Goal: Task Accomplishment & Management: Manage account settings

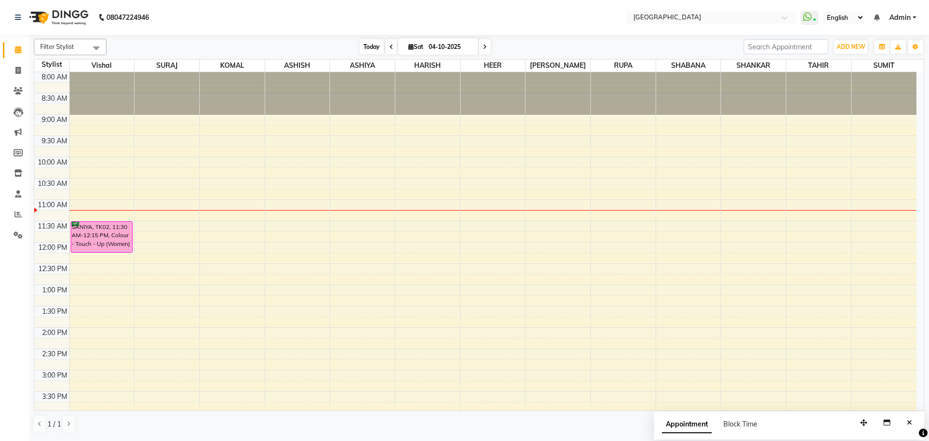
scroll to position [86, 0]
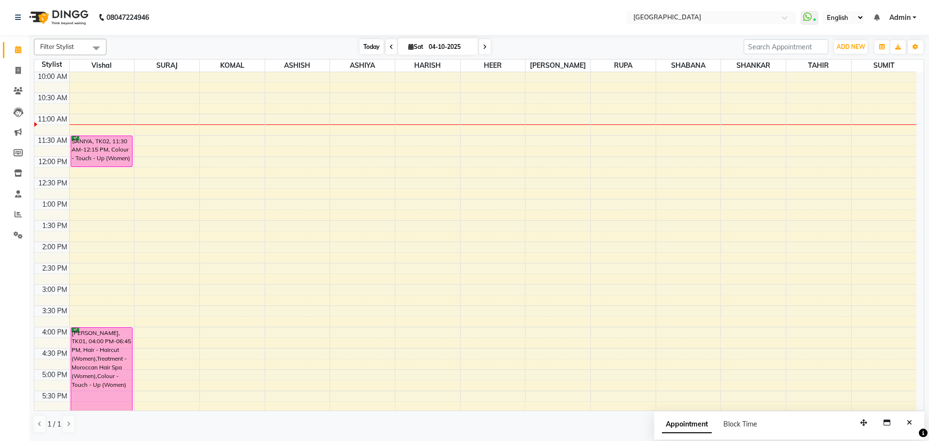
click at [365, 42] on span "Today" at bounding box center [372, 46] width 24 height 15
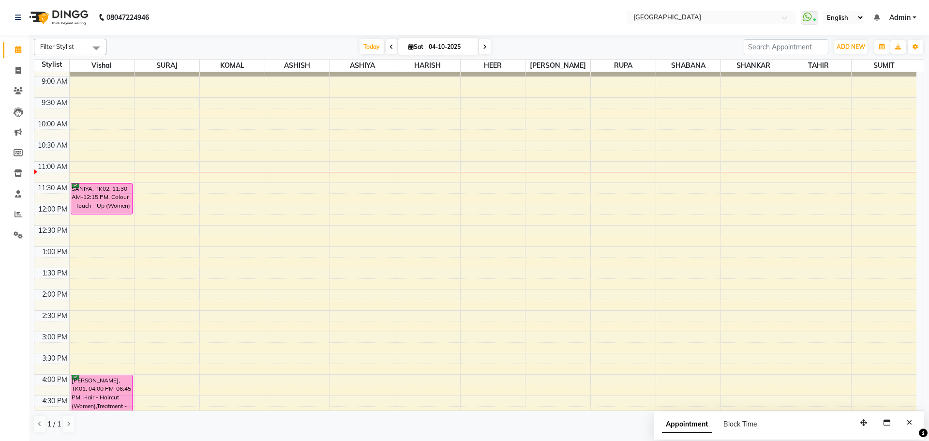
scroll to position [97, 0]
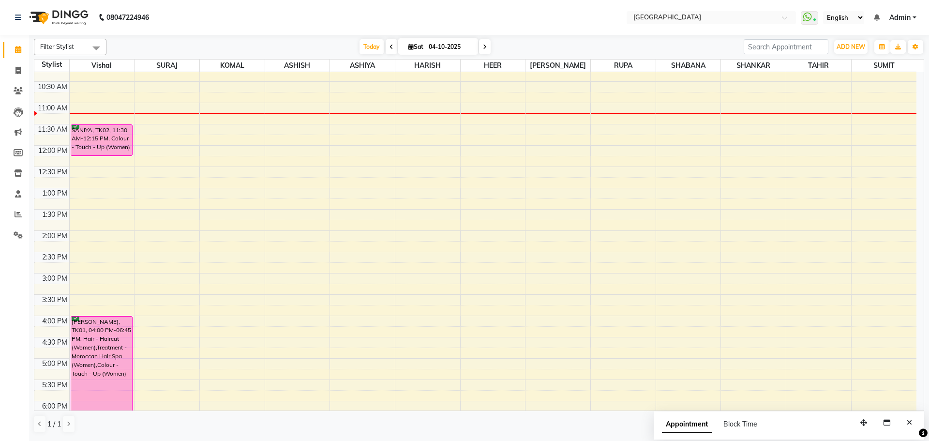
click at [182, 86] on div "8:00 AM 8:30 AM 9:00 AM 9:30 AM 10:00 AM 10:30 AM 11:00 AM 11:30 AM 12:00 PM 12…" at bounding box center [475, 315] width 882 height 681
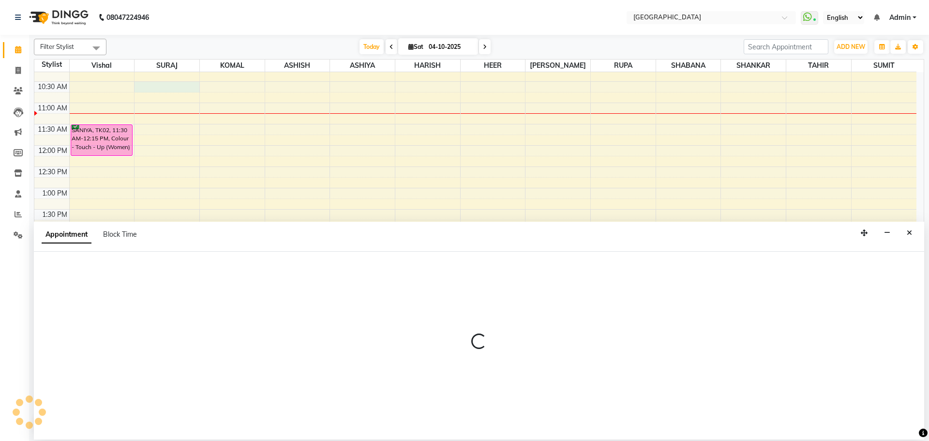
select select "72805"
select select "630"
select select "tentative"
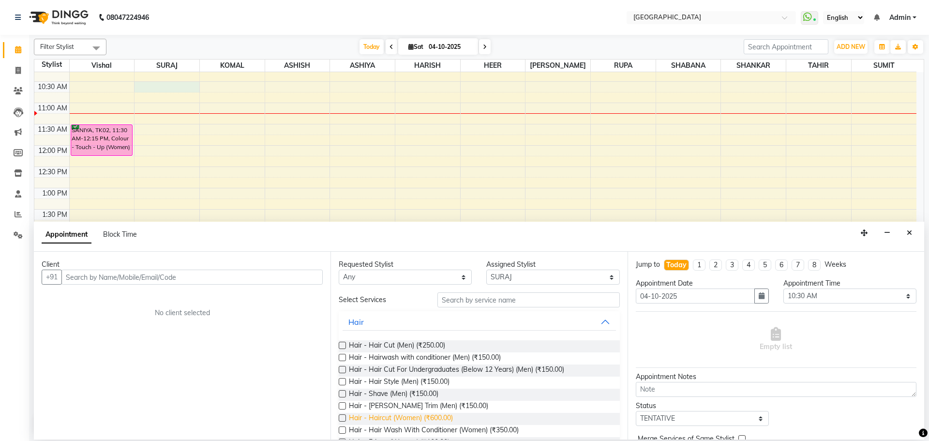
click at [438, 417] on span "Hair - Haircut (Women) (₹600.00)" at bounding box center [401, 419] width 104 height 12
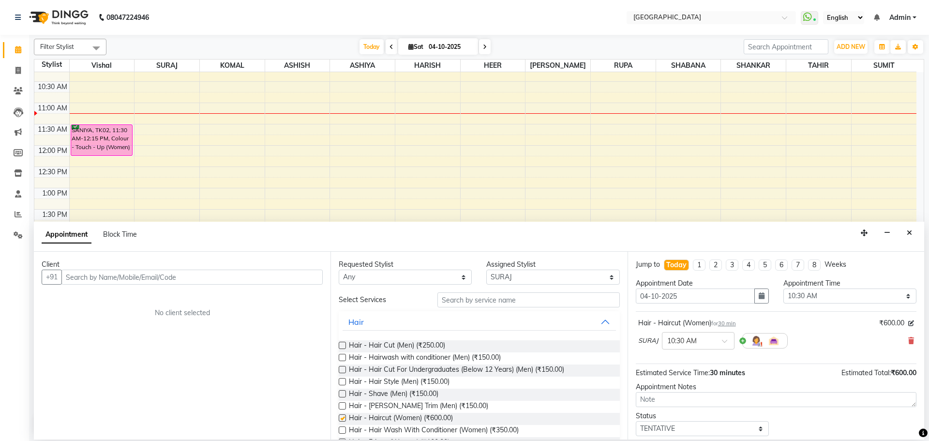
checkbox input "false"
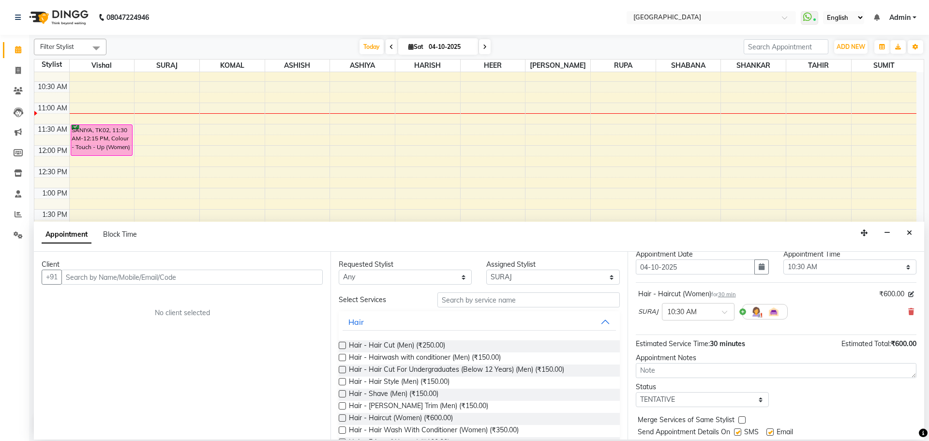
scroll to position [59, 0]
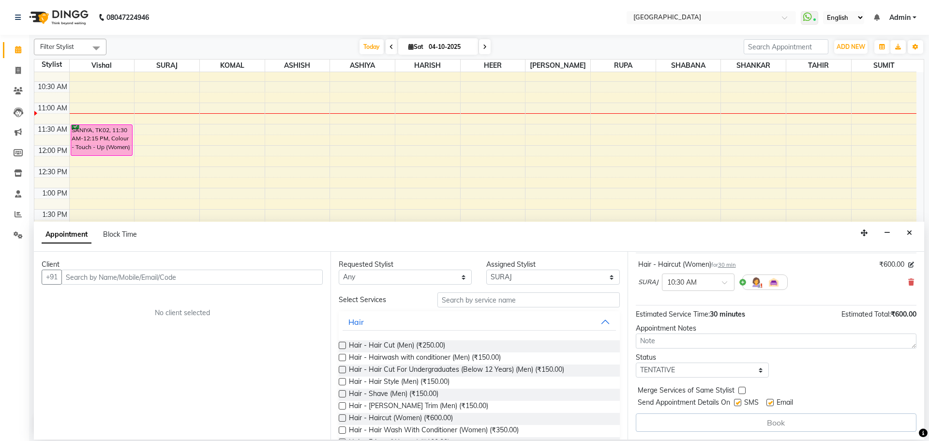
click at [741, 390] on label at bounding box center [742, 390] width 7 height 7
click at [741, 390] on input "checkbox" at bounding box center [742, 391] width 6 height 6
checkbox input "true"
click at [744, 368] on select "Select TENTATIVE CONFIRM CHECK-IN UPCOMING" at bounding box center [702, 370] width 133 height 15
select select "check-in"
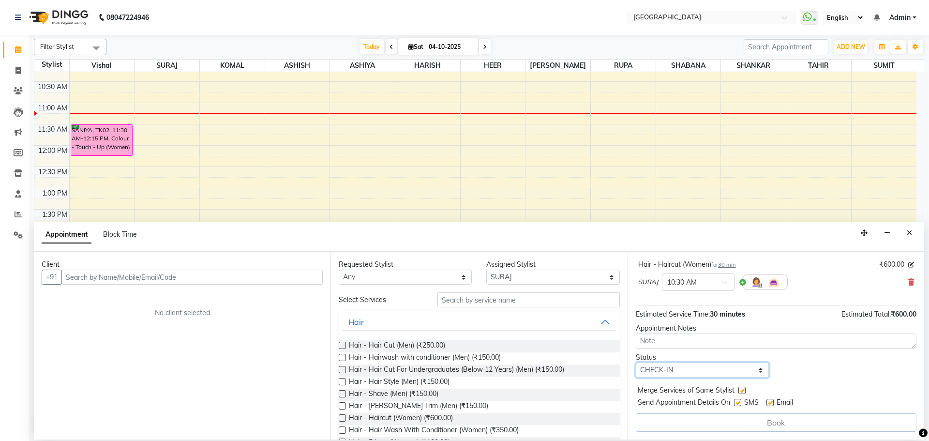
click at [636, 363] on select "Select TENTATIVE CONFIRM CHECK-IN UPCOMING" at bounding box center [702, 370] width 133 height 15
click at [294, 278] on input "text" at bounding box center [191, 277] width 261 height 15
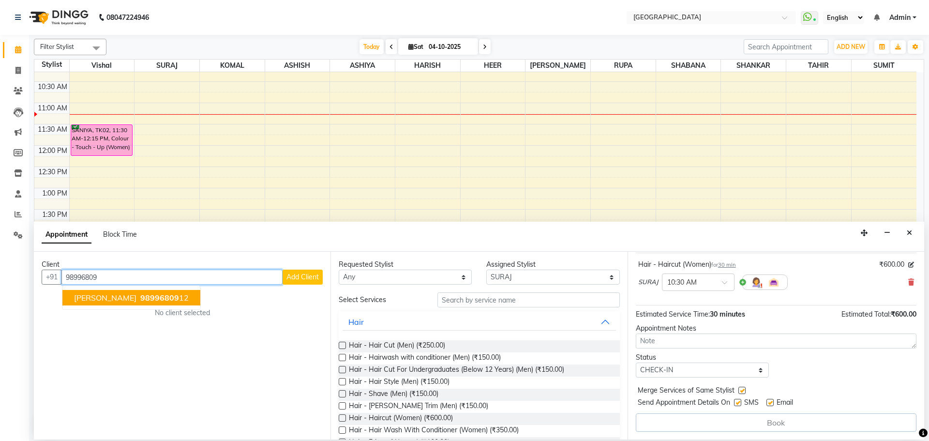
click at [140, 301] on span "98996809" at bounding box center [159, 298] width 39 height 10
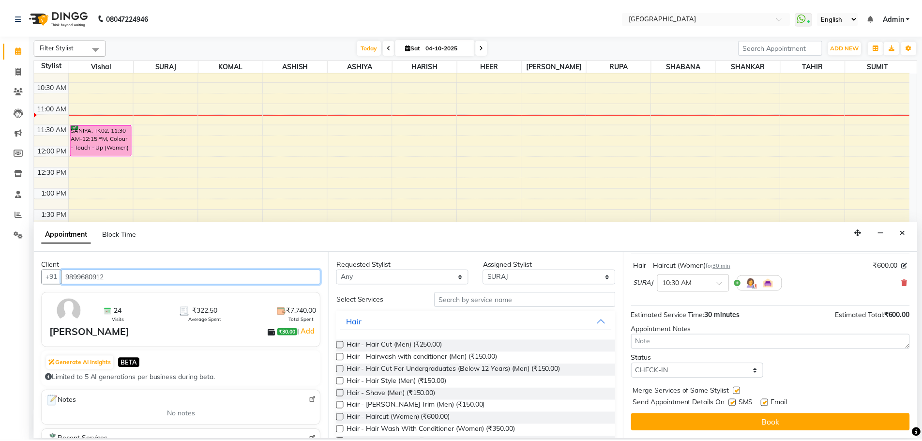
scroll to position [58, 0]
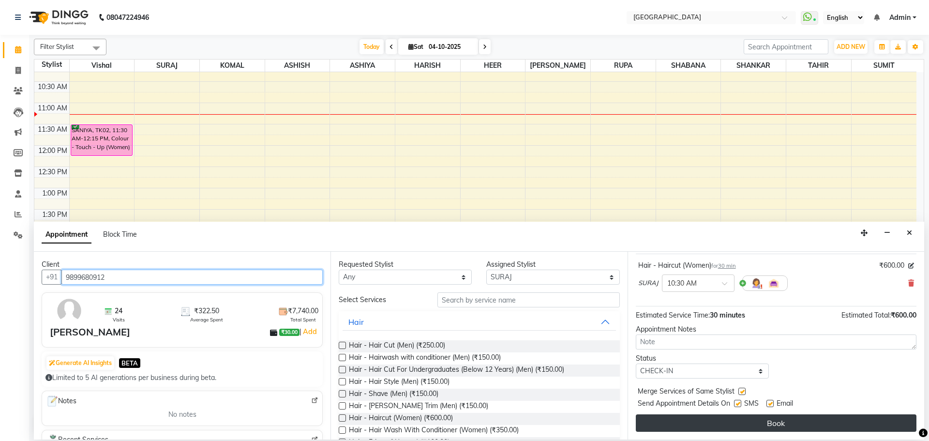
type input "9899680912"
click at [773, 422] on button "Book" at bounding box center [776, 422] width 281 height 17
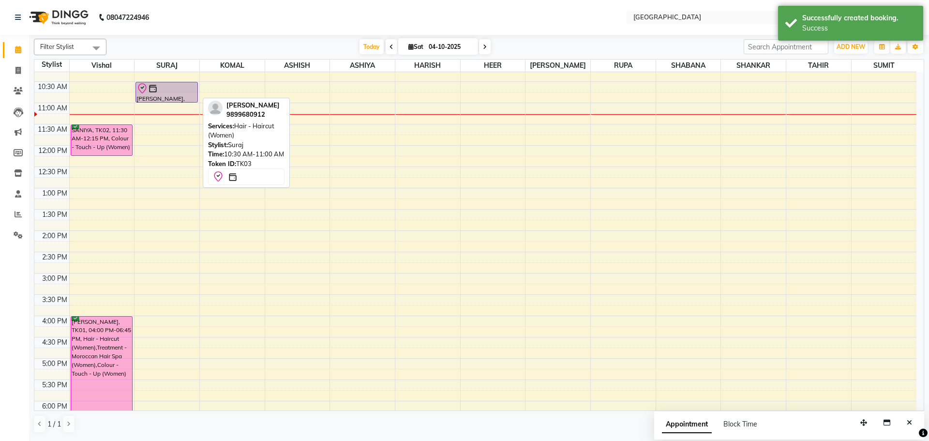
click at [163, 87] on div at bounding box center [166, 89] width 60 height 12
select select "8"
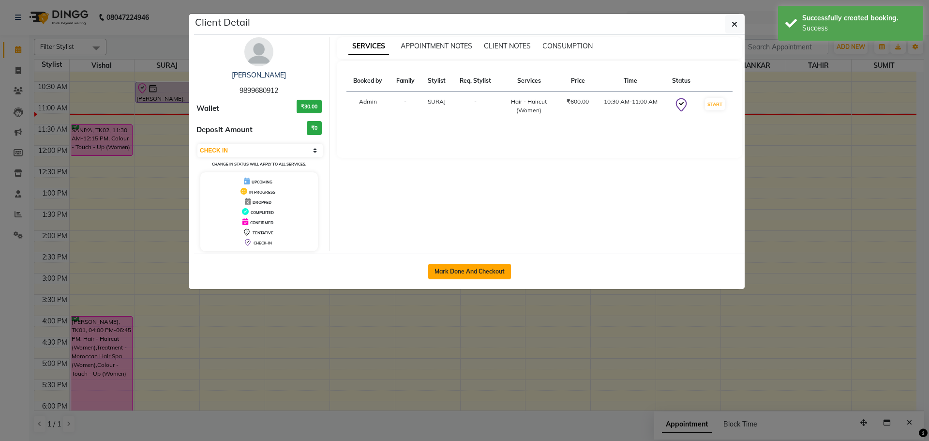
click at [471, 272] on button "Mark Done And Checkout" at bounding box center [469, 271] width 83 height 15
select select "service"
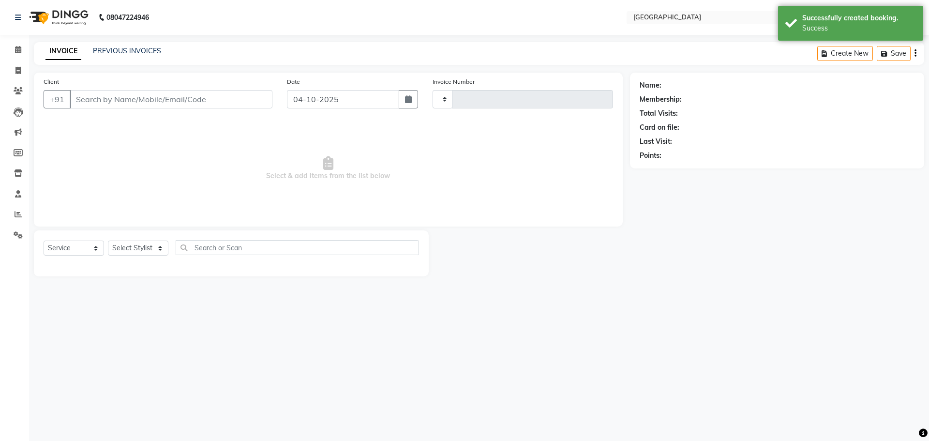
type input "5871"
select select "508"
type input "9899680912"
select select "72805"
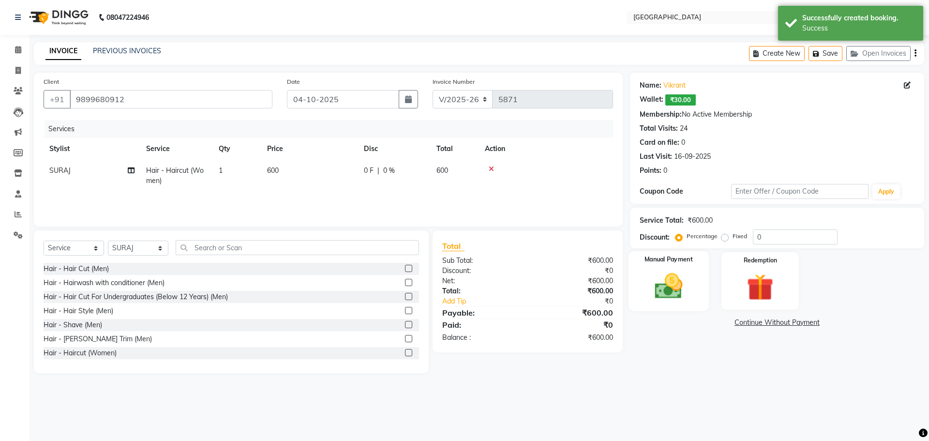
click at [671, 287] on img at bounding box center [668, 286] width 45 height 32
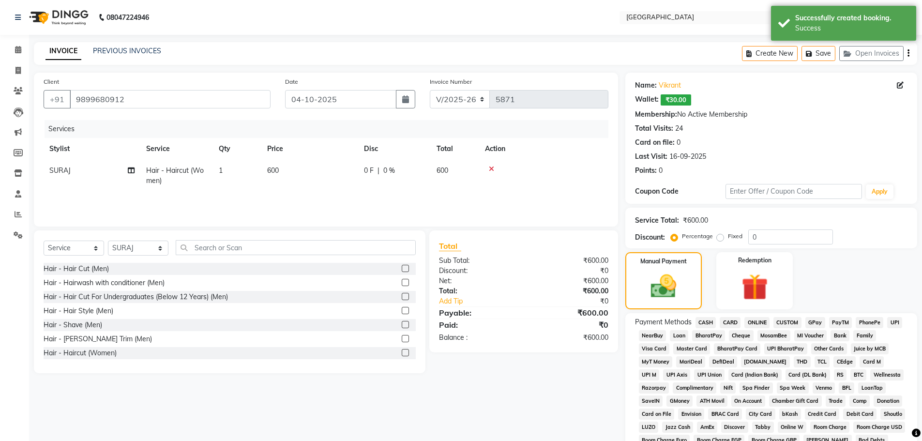
scroll to position [160, 0]
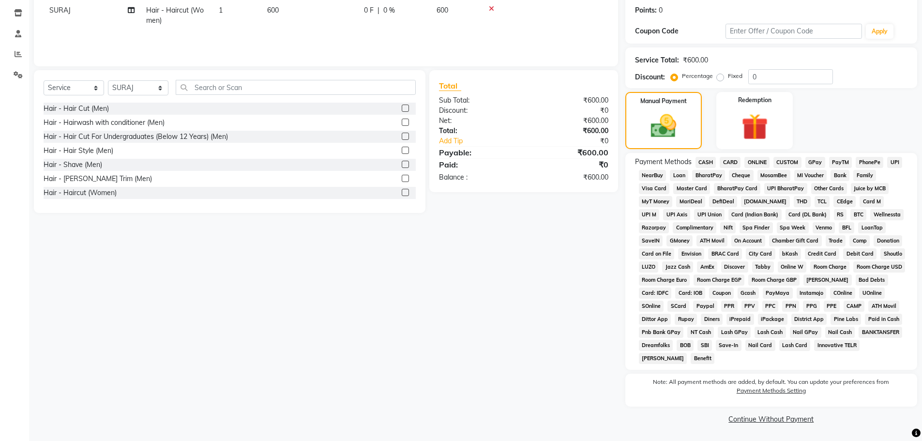
click at [709, 164] on span "CASH" at bounding box center [706, 162] width 21 height 11
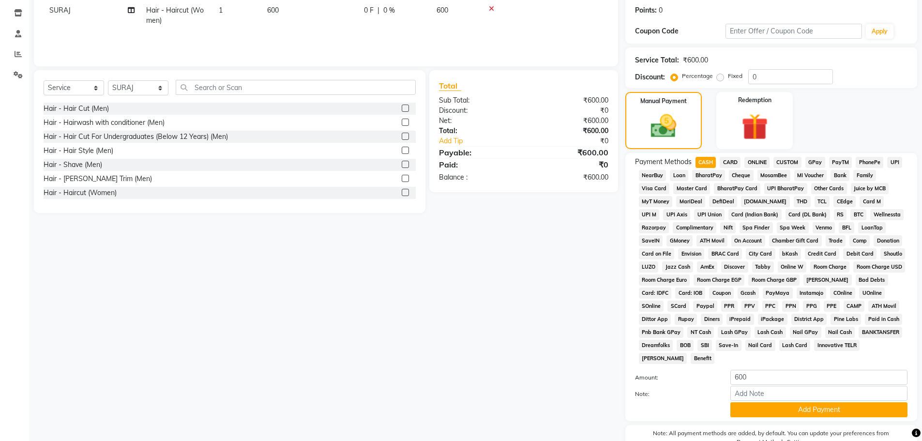
scroll to position [212, 0]
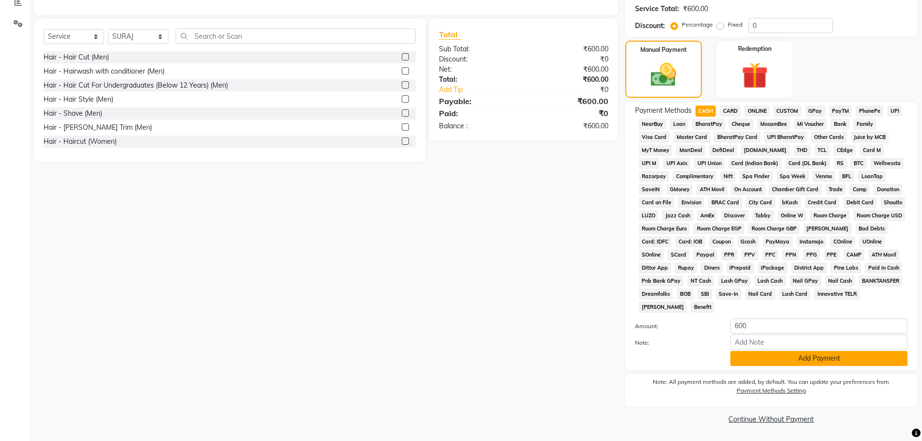
click at [820, 361] on button "Add Payment" at bounding box center [818, 358] width 177 height 15
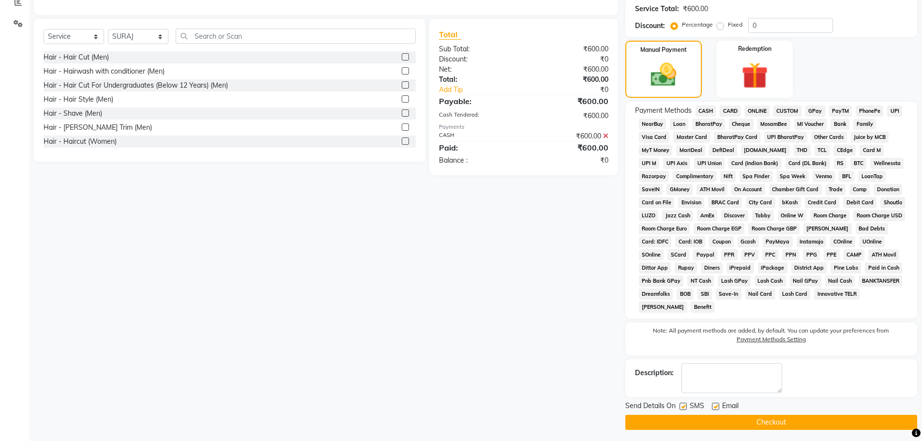
click at [785, 421] on button "Checkout" at bounding box center [771, 422] width 292 height 15
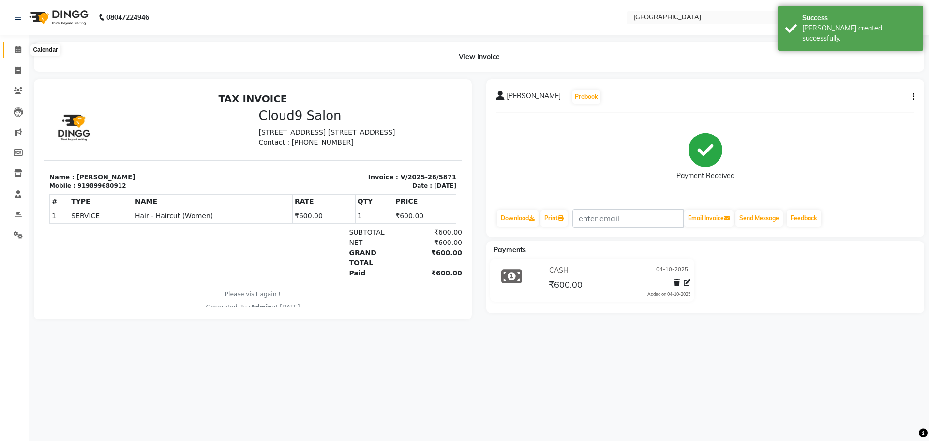
click at [17, 52] on icon at bounding box center [18, 49] width 6 height 7
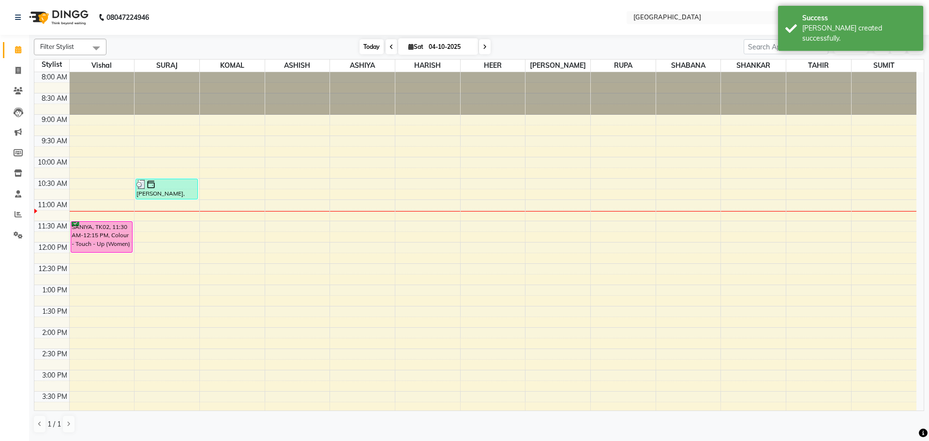
click at [367, 43] on span "Today" at bounding box center [372, 46] width 24 height 15
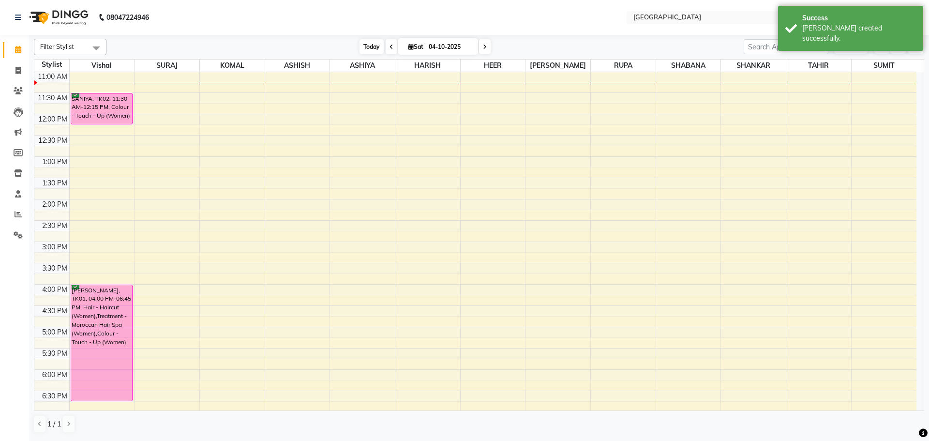
click at [367, 48] on span "Today" at bounding box center [372, 46] width 24 height 15
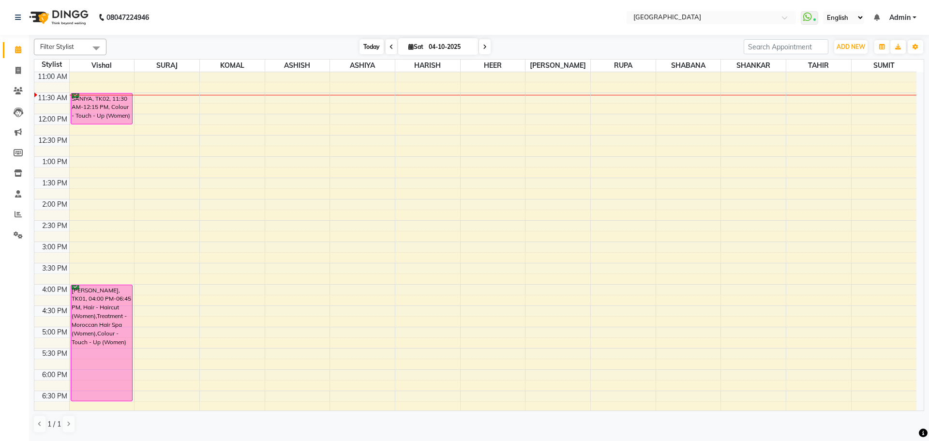
click at [371, 45] on span "Today" at bounding box center [372, 46] width 24 height 15
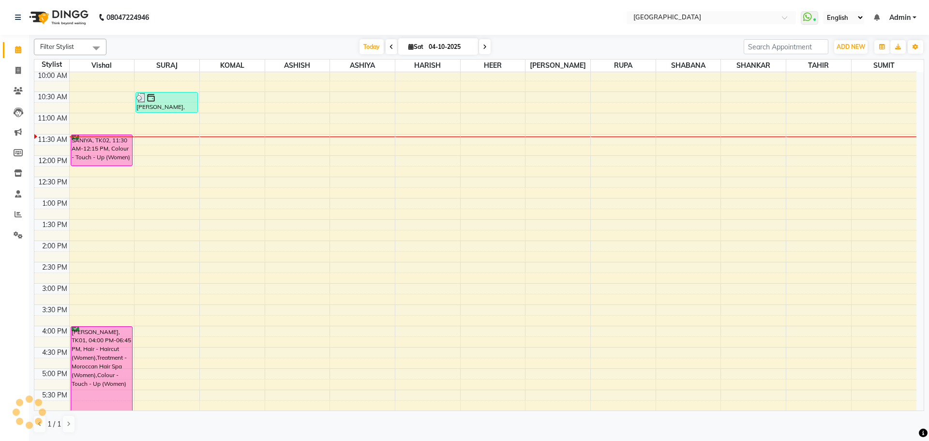
scroll to position [0, 0]
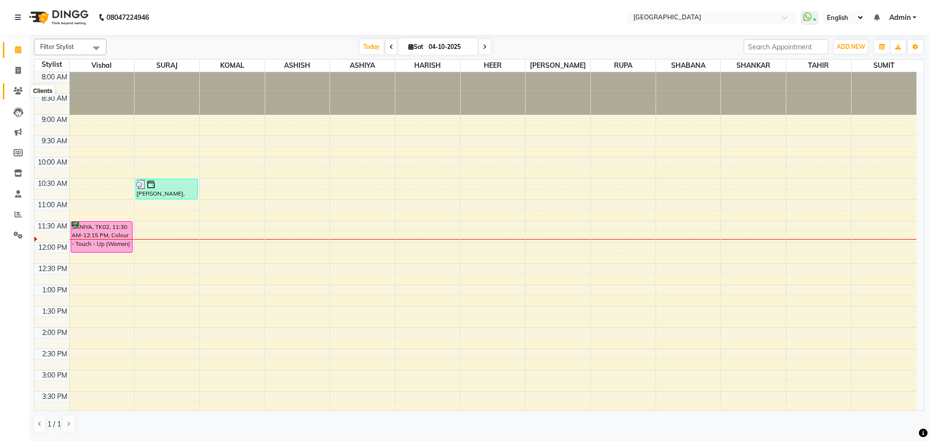
drag, startPoint x: 18, startPoint y: 89, endPoint x: 28, endPoint y: 76, distance: 16.9
click at [18, 89] on icon at bounding box center [18, 90] width 9 height 7
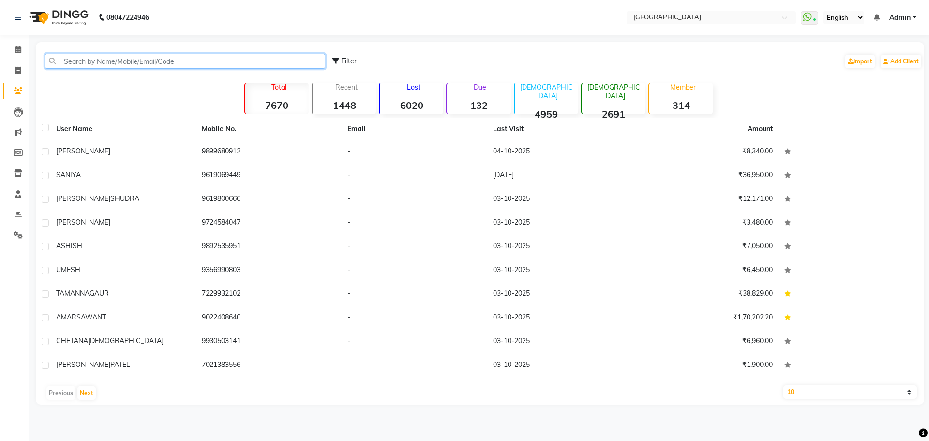
drag, startPoint x: 128, startPoint y: 57, endPoint x: 131, endPoint y: 51, distance: 6.5
click at [130, 52] on div "Filter Import Add Client" at bounding box center [480, 61] width 885 height 30
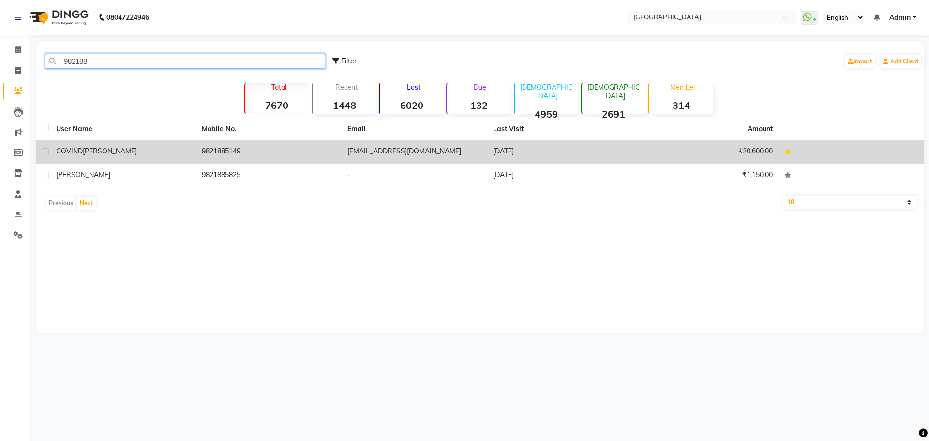
type input "982188"
click at [195, 151] on td "[PERSON_NAME]" at bounding box center [123, 152] width 146 height 24
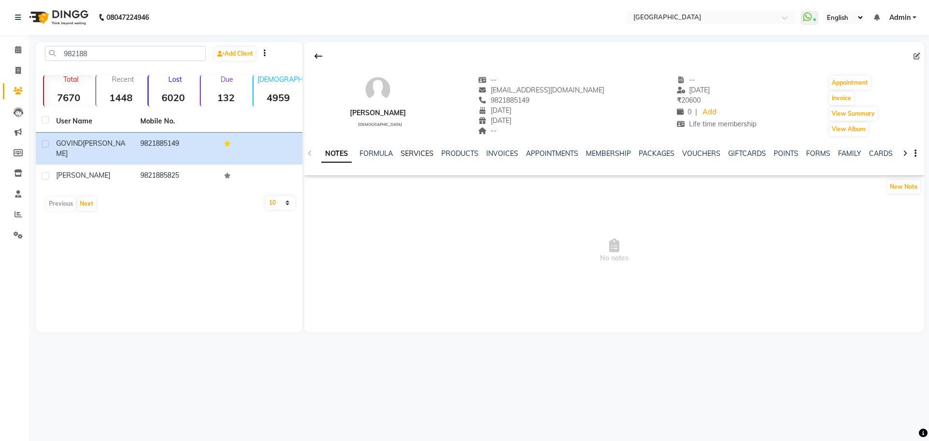
click at [419, 153] on link "SERVICES" at bounding box center [417, 153] width 33 height 9
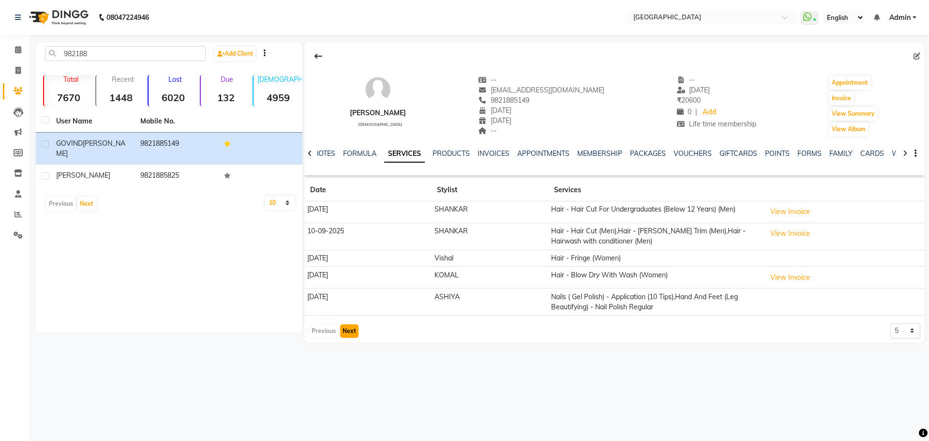
click at [350, 331] on button "Next" at bounding box center [349, 331] width 18 height 14
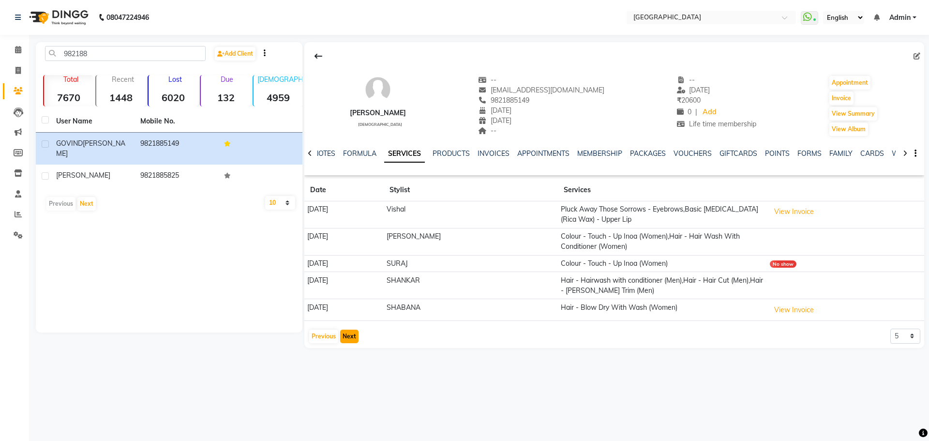
click at [350, 332] on button "Next" at bounding box center [349, 337] width 18 height 14
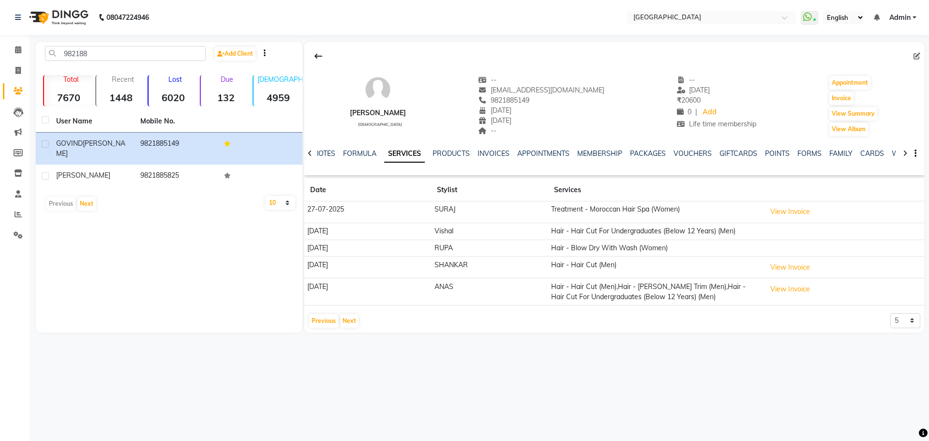
click at [349, 332] on div "[PERSON_NAME] [DEMOGRAPHIC_DATA] -- [EMAIL_ADDRESS][DOMAIN_NAME] 9821885149 [DA…" at bounding box center [614, 187] width 620 height 290
click at [349, 324] on button "Next" at bounding box center [349, 321] width 18 height 14
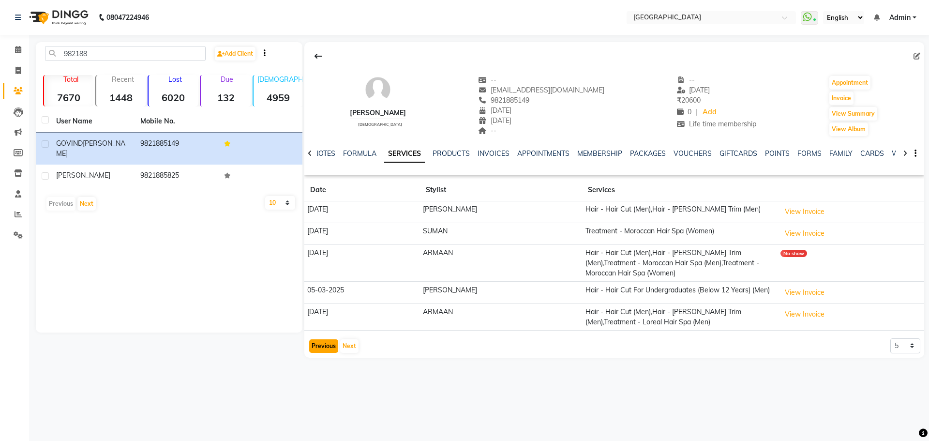
click at [327, 339] on button "Previous" at bounding box center [323, 346] width 29 height 14
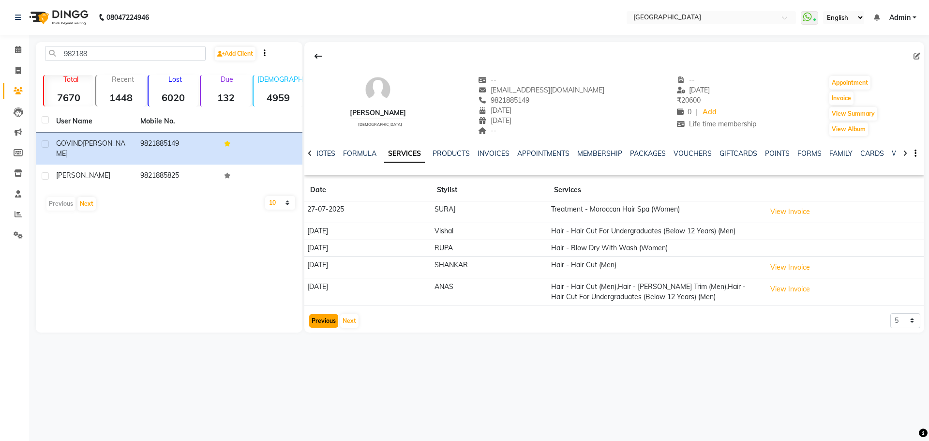
click at [319, 325] on button "Previous" at bounding box center [323, 321] width 29 height 14
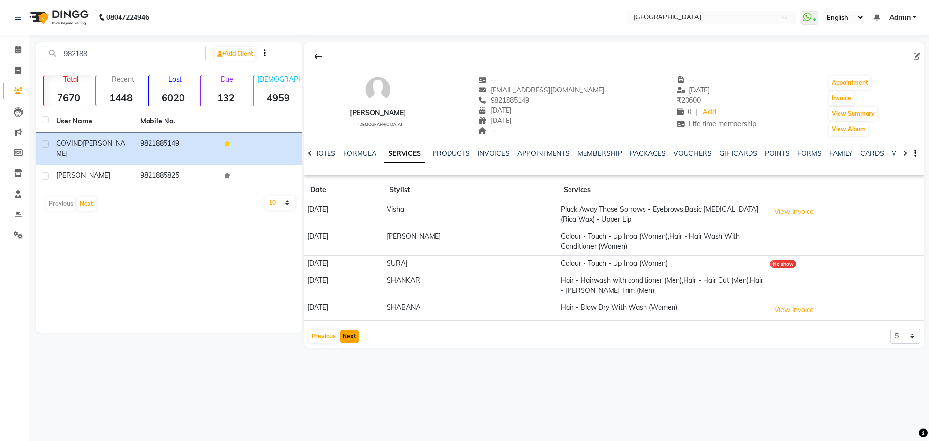
click at [353, 333] on button "Next" at bounding box center [349, 337] width 18 height 14
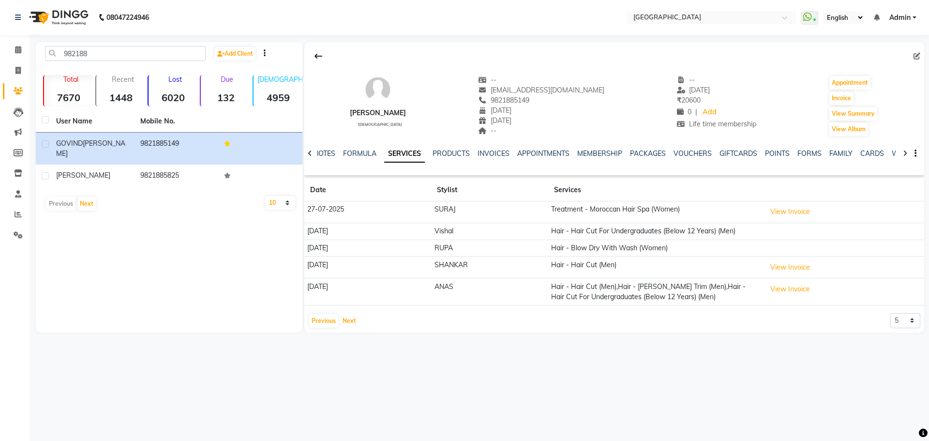
click at [351, 324] on button "Next" at bounding box center [349, 321] width 18 height 14
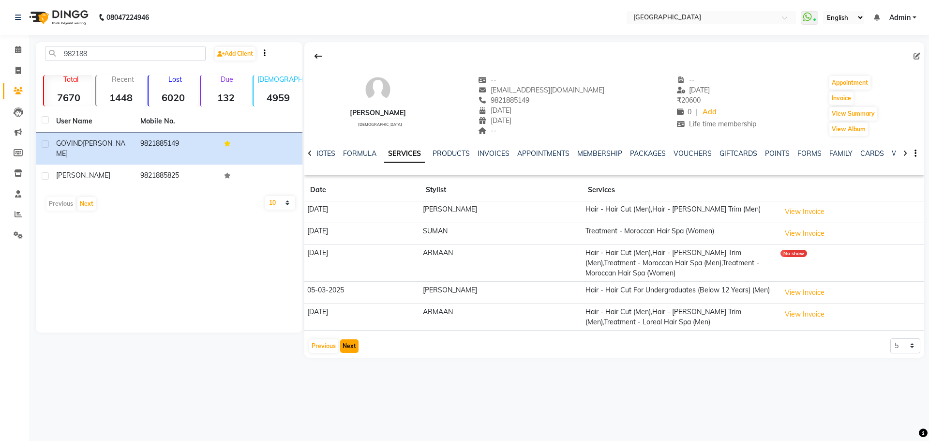
click at [347, 339] on button "Next" at bounding box center [349, 346] width 18 height 14
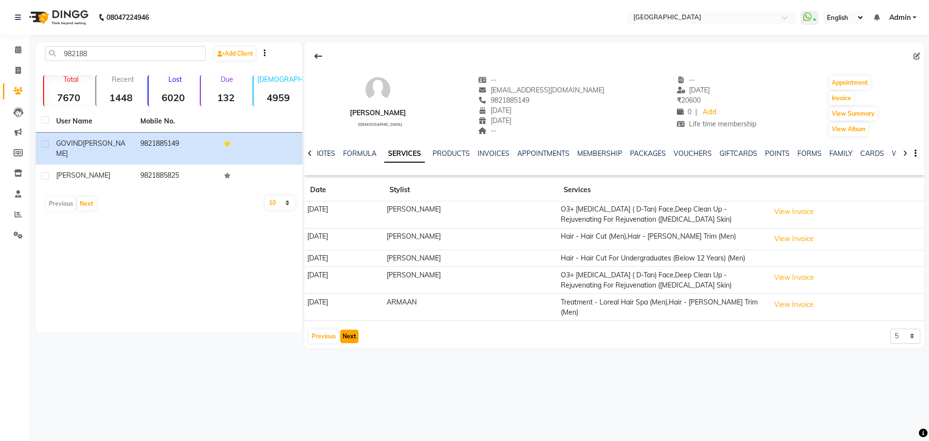
click at [342, 332] on button "Next" at bounding box center [349, 337] width 18 height 14
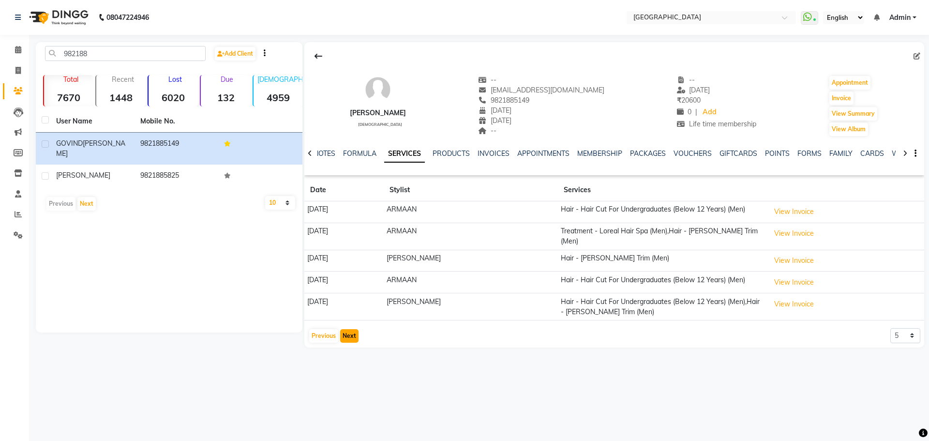
click at [340, 332] on button "Next" at bounding box center [349, 336] width 18 height 14
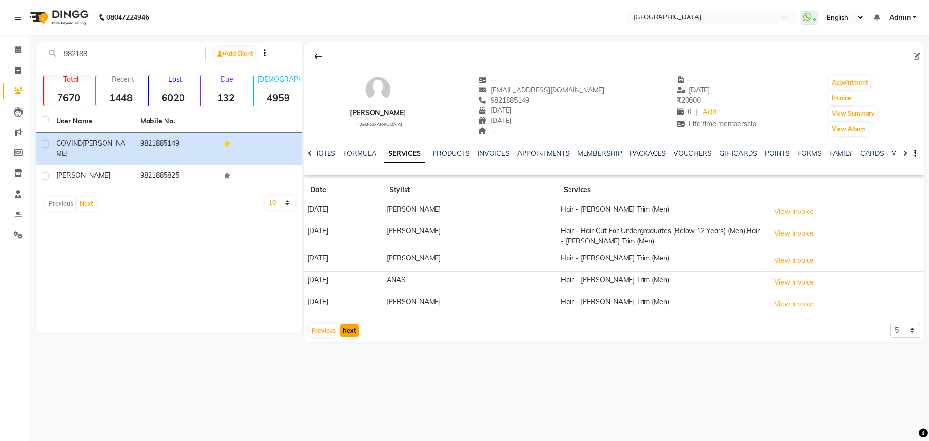
click at [354, 328] on button "Next" at bounding box center [349, 331] width 18 height 14
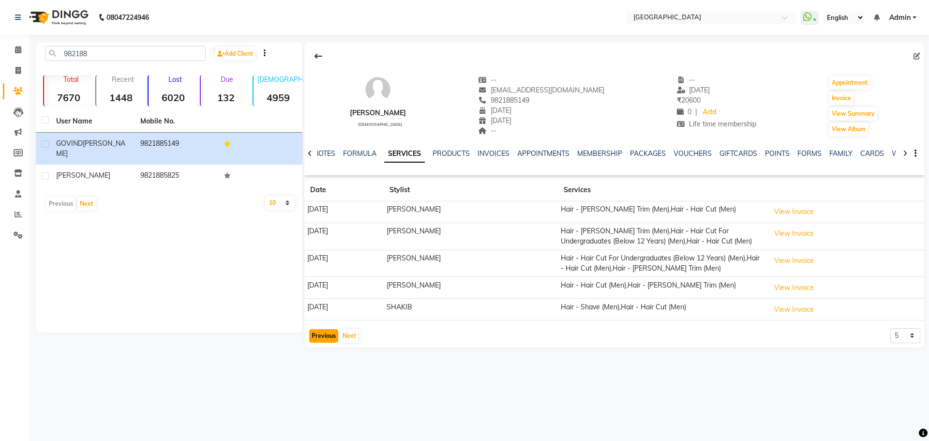
click at [324, 337] on button "Previous" at bounding box center [323, 336] width 29 height 14
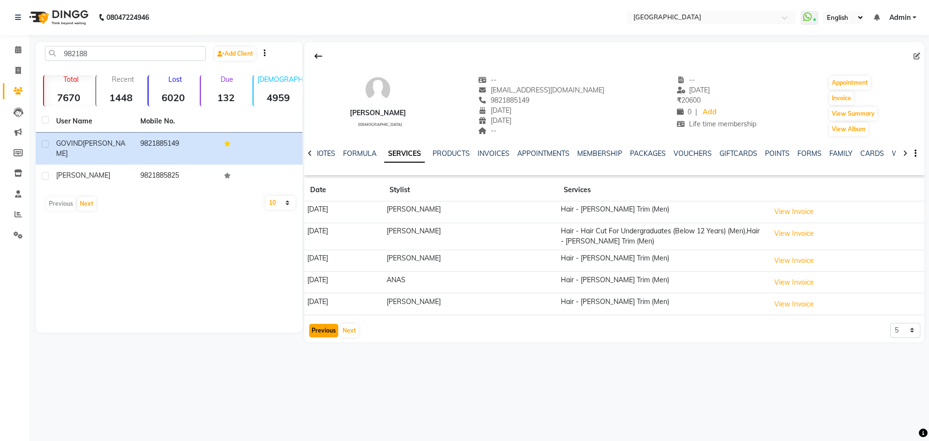
click at [324, 337] on button "Previous" at bounding box center [323, 331] width 29 height 14
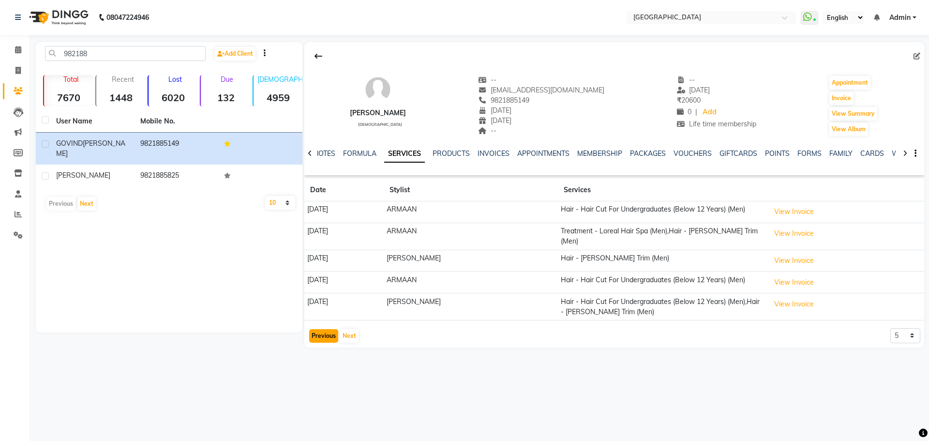
click at [324, 337] on button "Previous" at bounding box center [323, 336] width 29 height 14
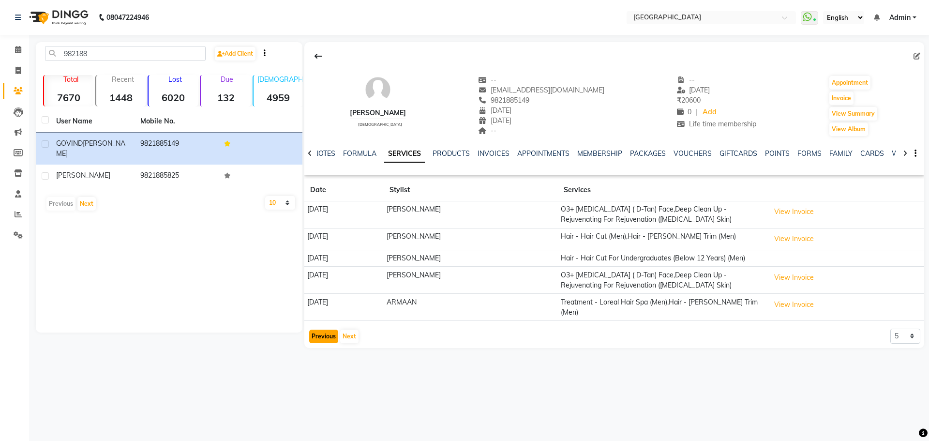
click at [322, 334] on button "Previous" at bounding box center [323, 337] width 29 height 14
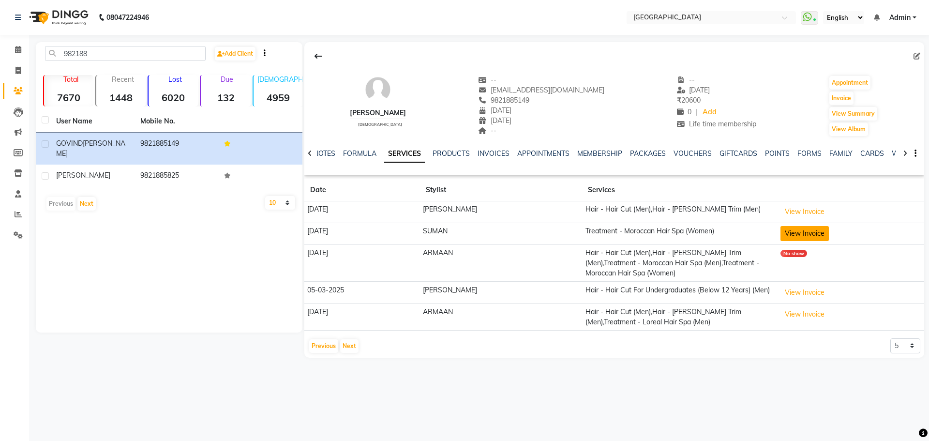
click at [792, 229] on button "View Invoice" at bounding box center [805, 233] width 48 height 15
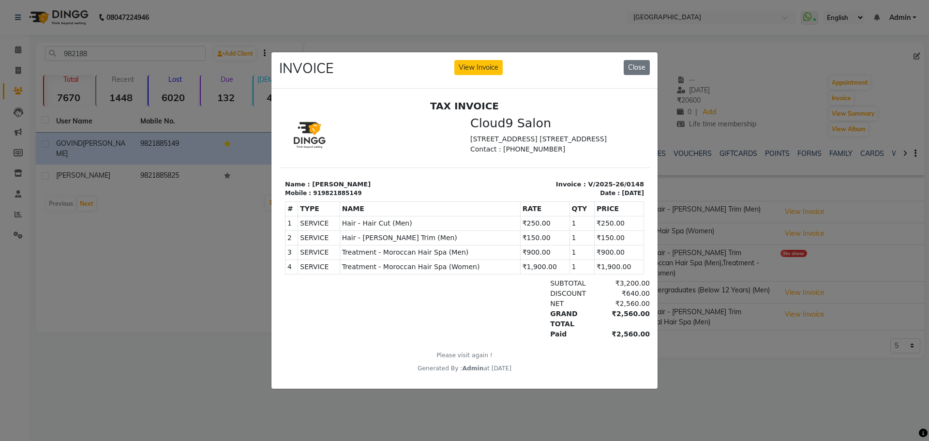
click at [511, 412] on ngb-modal-window "INVOICE View Invoice Close" at bounding box center [464, 220] width 929 height 441
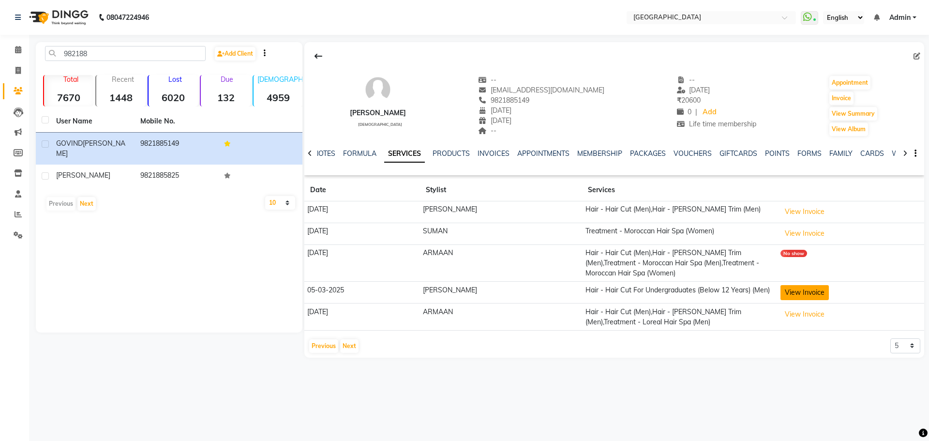
click at [800, 287] on button "View Invoice" at bounding box center [805, 292] width 48 height 15
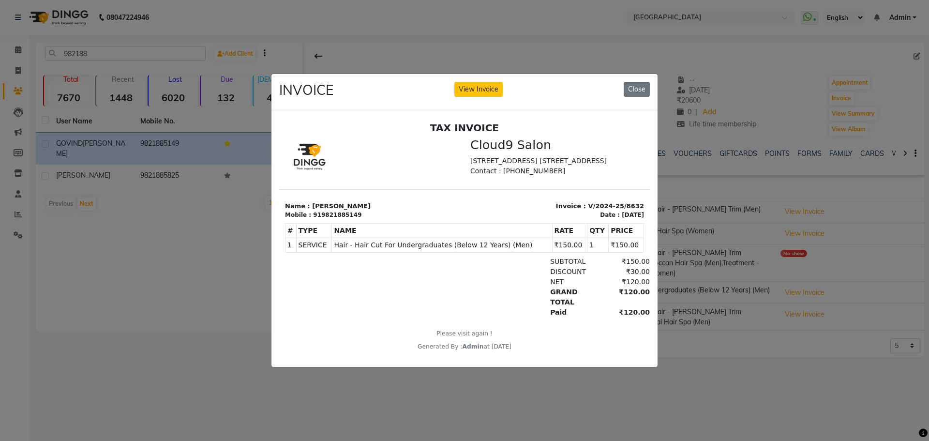
click at [717, 363] on ngb-modal-window "INVOICE View Invoice Close" at bounding box center [464, 220] width 929 height 441
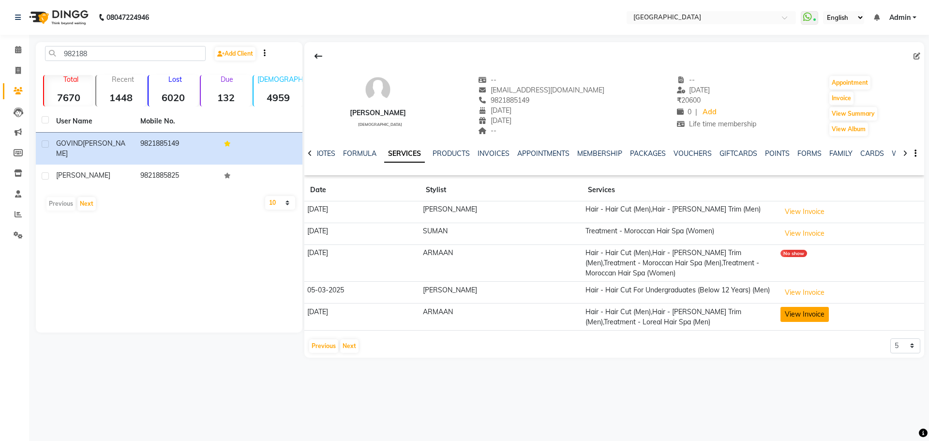
click at [781, 307] on button "View Invoice" at bounding box center [805, 314] width 48 height 15
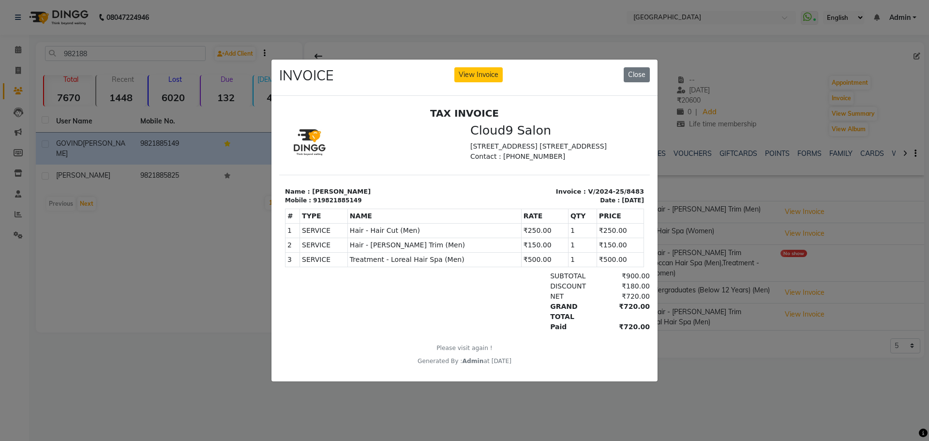
click at [690, 383] on ngb-modal-window "INVOICE View Invoice Close" at bounding box center [464, 220] width 929 height 441
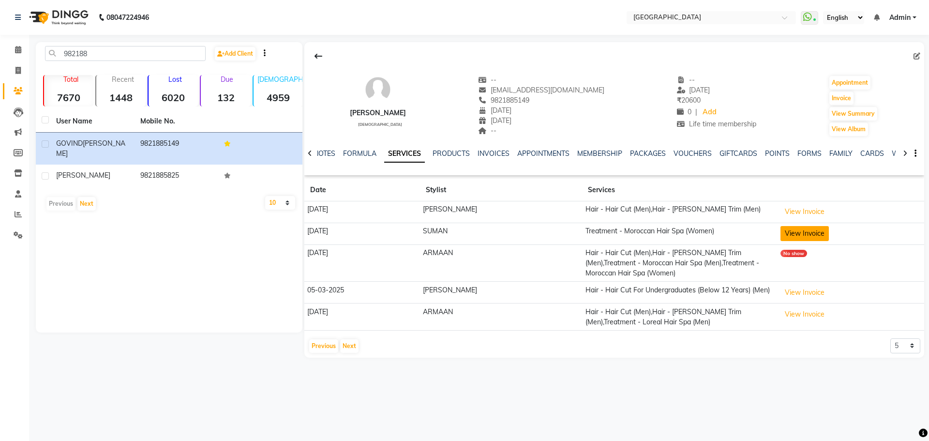
click at [781, 231] on button "View Invoice" at bounding box center [805, 233] width 48 height 15
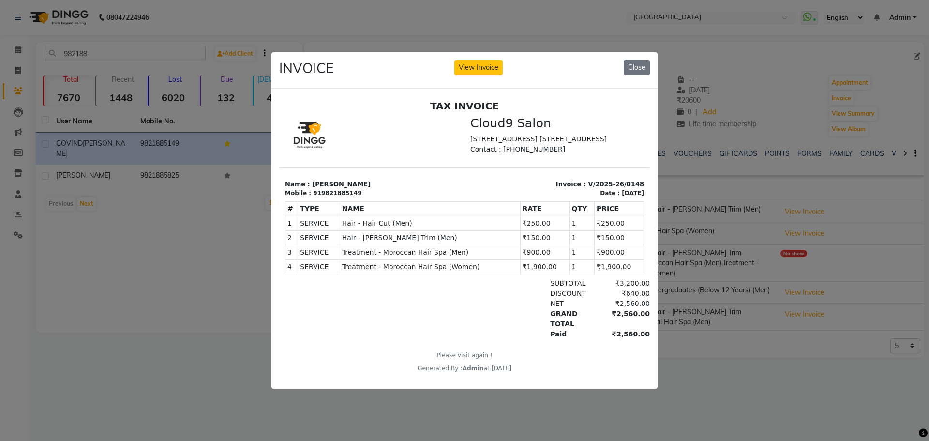
click at [734, 376] on ngb-modal-window "INVOICE View Invoice Close" at bounding box center [464, 220] width 929 height 441
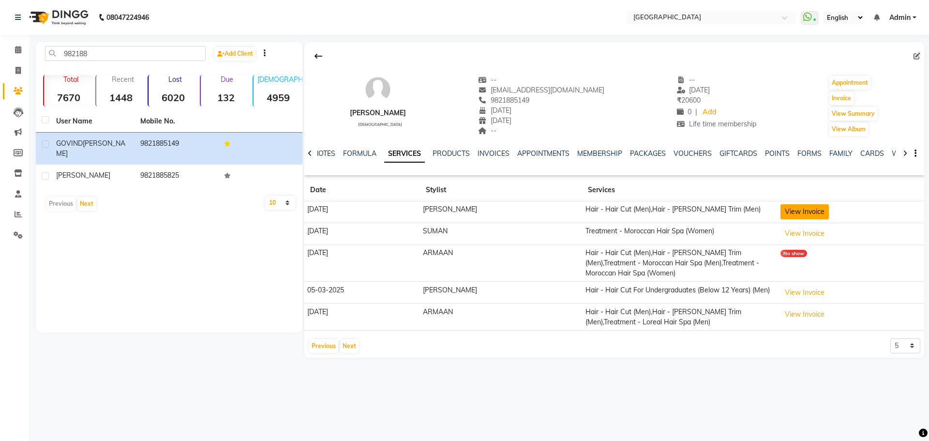
click at [784, 219] on button "View Invoice" at bounding box center [805, 211] width 48 height 15
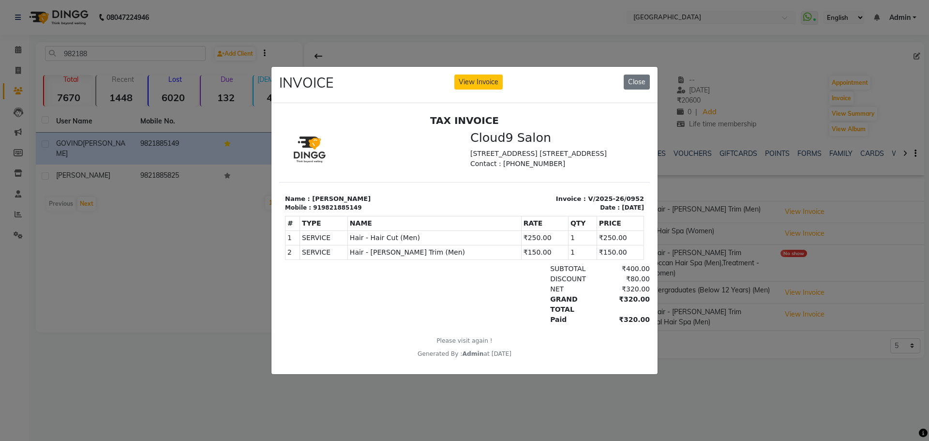
click at [715, 353] on ngb-modal-window "INVOICE View Invoice Close" at bounding box center [464, 220] width 929 height 441
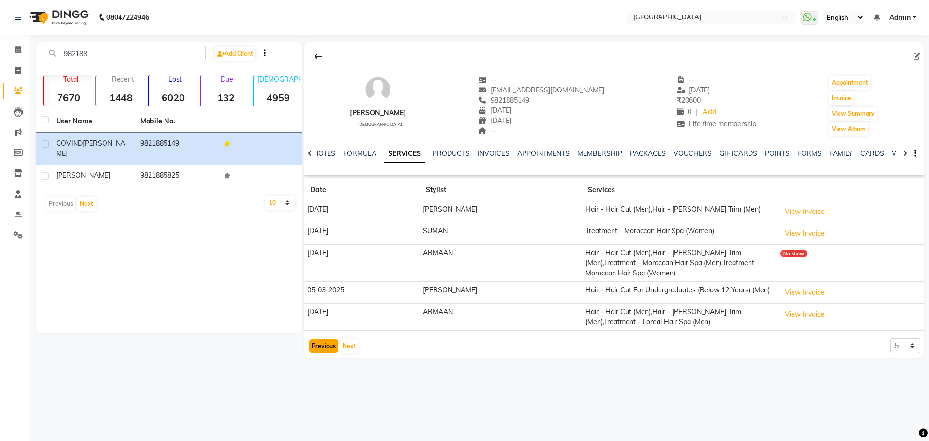
click at [318, 339] on button "Previous" at bounding box center [323, 346] width 29 height 14
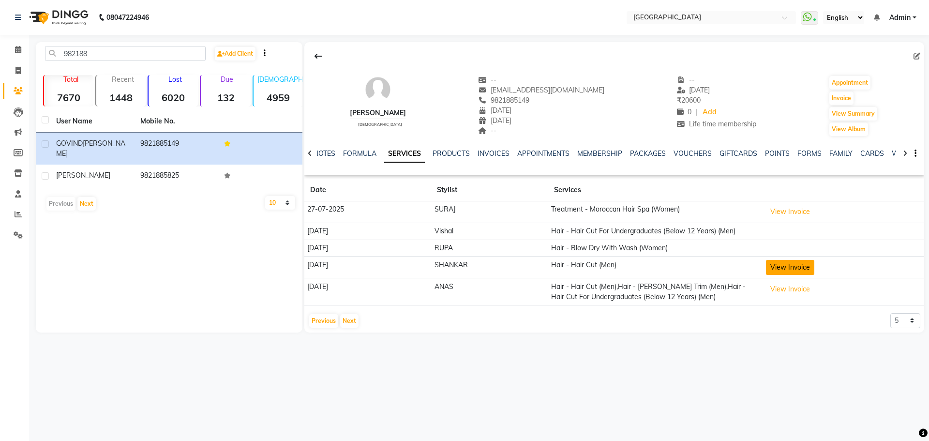
click at [782, 271] on button "View Invoice" at bounding box center [790, 267] width 48 height 15
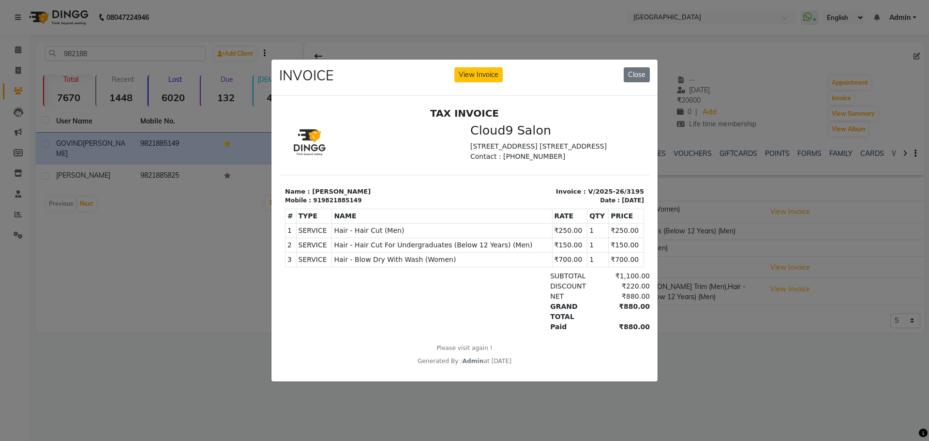
click at [671, 381] on ngb-modal-window "INVOICE View Invoice Close" at bounding box center [464, 220] width 929 height 441
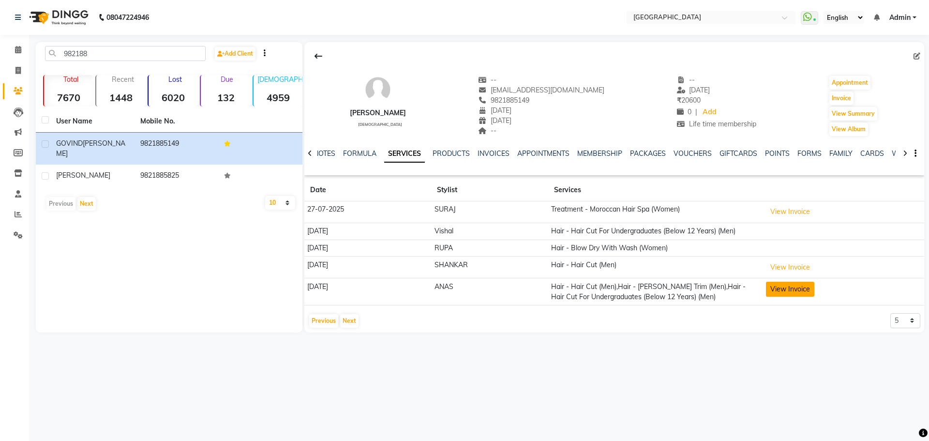
click at [799, 290] on button "View Invoice" at bounding box center [790, 289] width 48 height 15
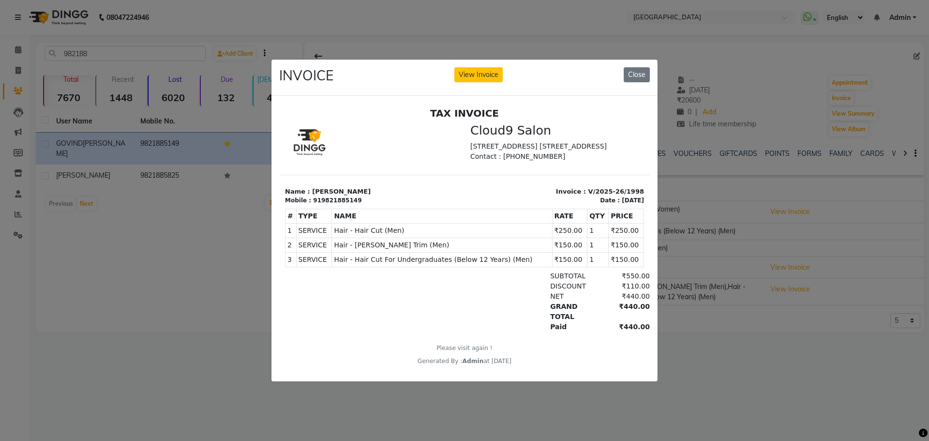
click at [698, 363] on ngb-modal-window "INVOICE View Invoice Close" at bounding box center [464, 220] width 929 height 441
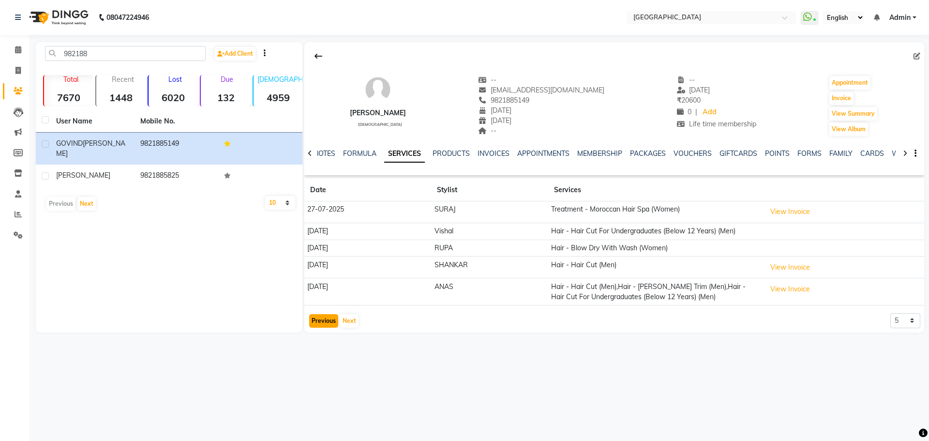
click at [321, 320] on button "Previous" at bounding box center [323, 321] width 29 height 14
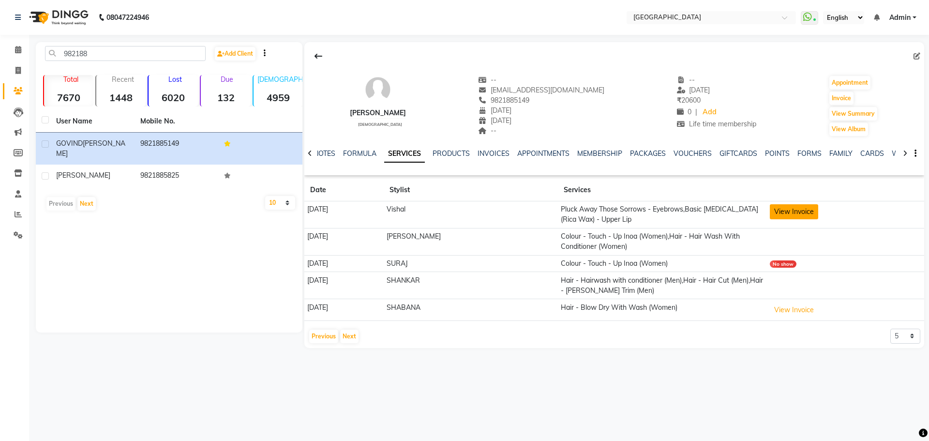
click at [791, 212] on button "View Invoice" at bounding box center [794, 211] width 48 height 15
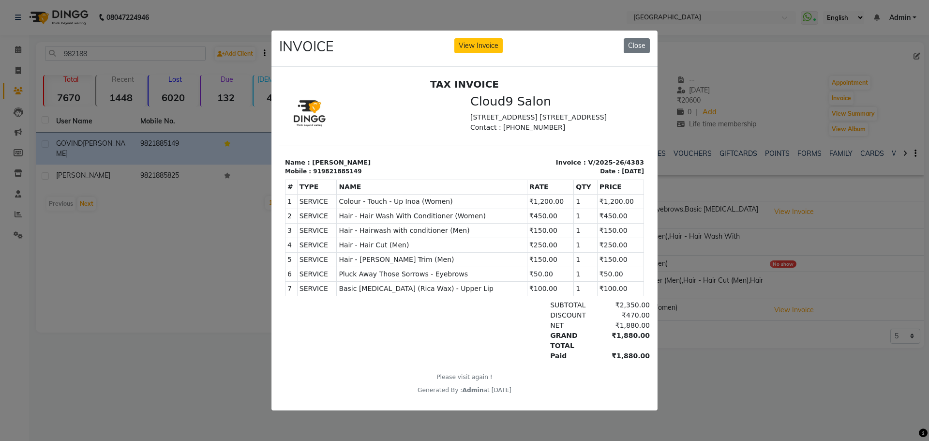
click at [699, 384] on ngb-modal-window "INVOICE View Invoice Close" at bounding box center [464, 220] width 929 height 441
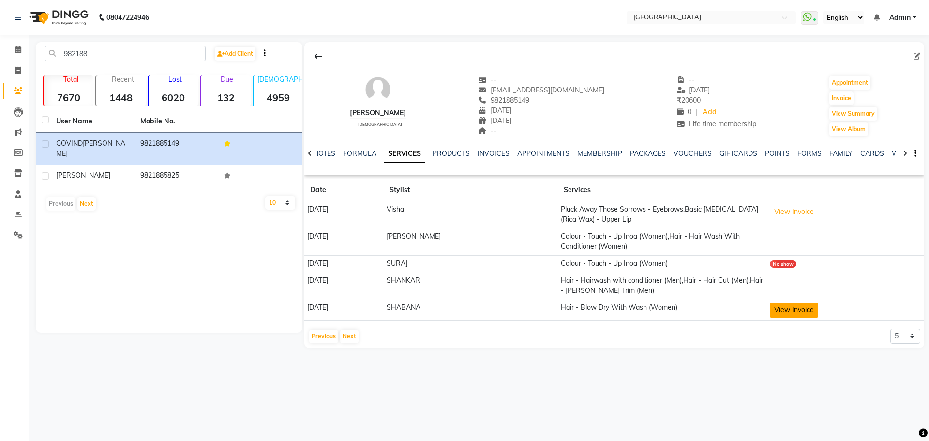
click at [798, 306] on button "View Invoice" at bounding box center [794, 309] width 48 height 15
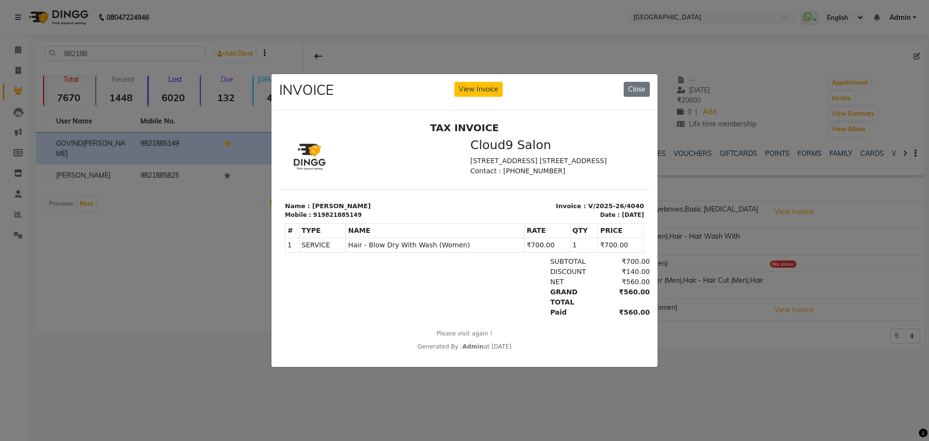
click at [715, 363] on ngb-modal-window "INVOICE View Invoice Close" at bounding box center [464, 220] width 929 height 441
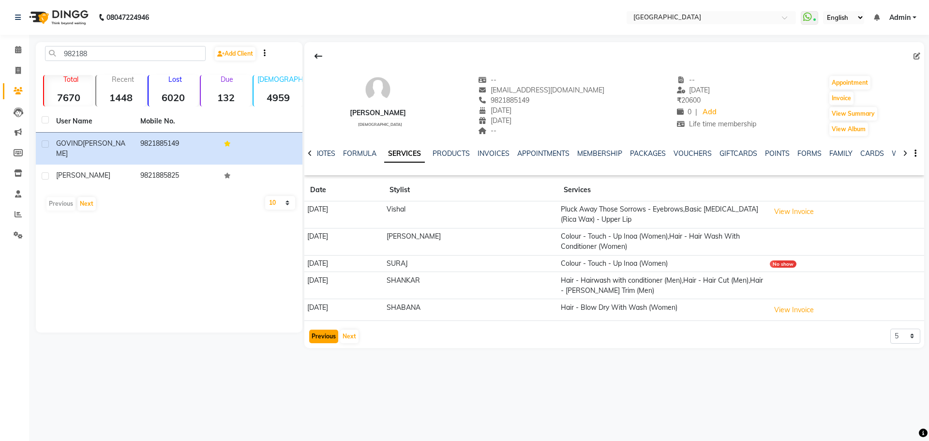
click at [321, 333] on button "Previous" at bounding box center [323, 337] width 29 height 14
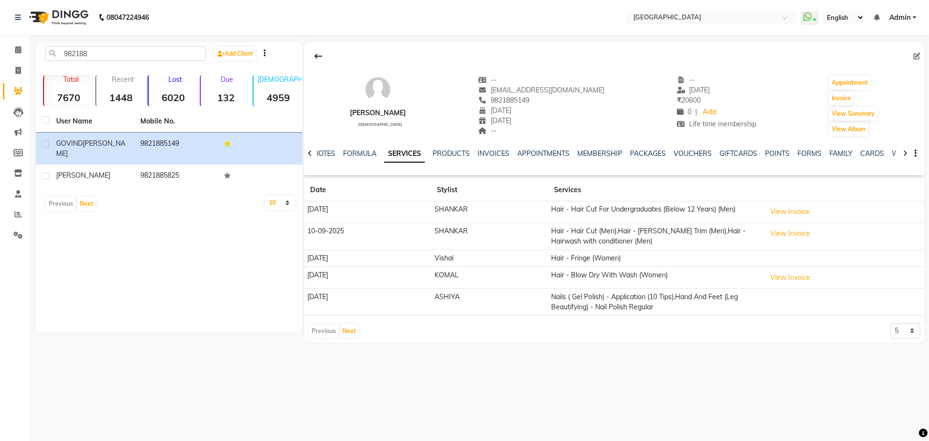
click at [335, 327] on div "Previous Next" at bounding box center [333, 330] width 51 height 15
click at [349, 332] on button "Next" at bounding box center [349, 331] width 18 height 14
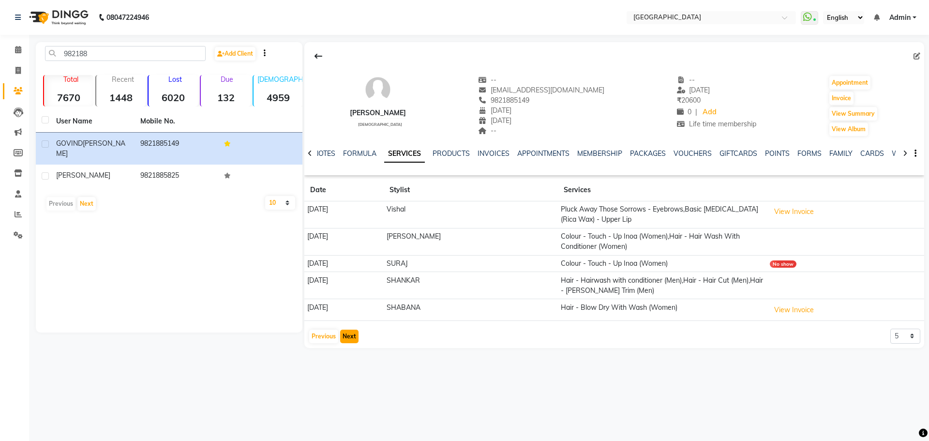
click at [345, 334] on button "Next" at bounding box center [349, 337] width 18 height 14
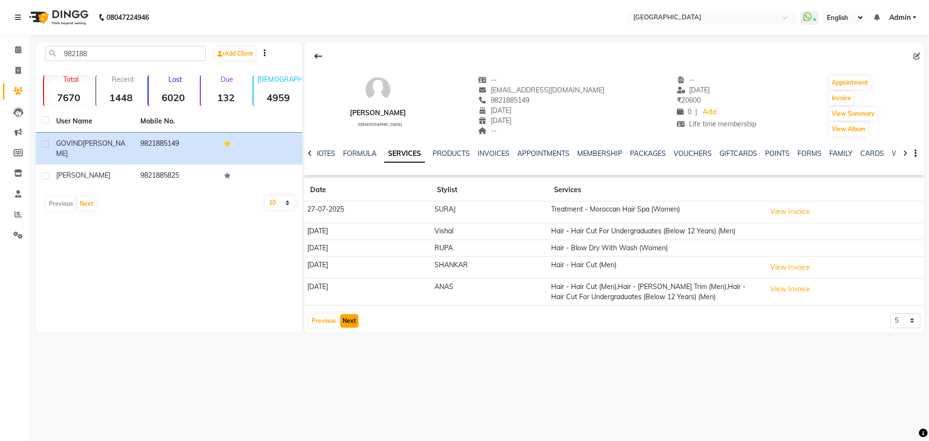
click at [348, 318] on button "Next" at bounding box center [349, 321] width 18 height 14
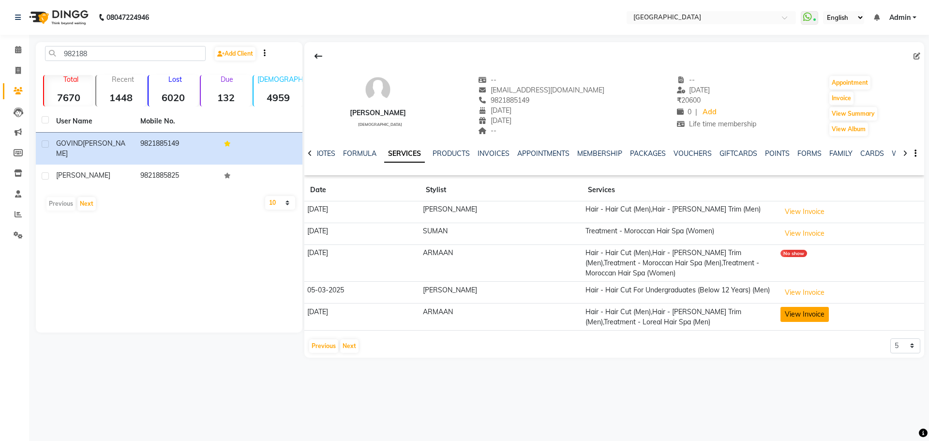
click at [791, 307] on button "View Invoice" at bounding box center [805, 314] width 48 height 15
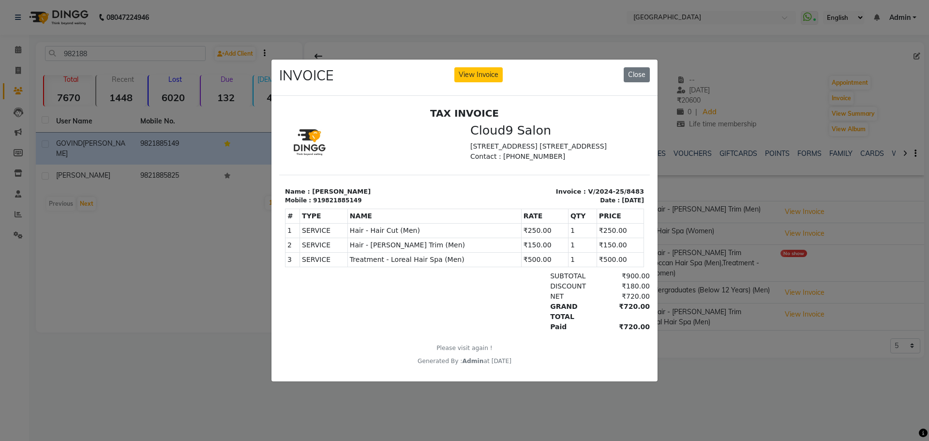
drag, startPoint x: 707, startPoint y: 364, endPoint x: 712, endPoint y: 366, distance: 5.2
click at [708, 364] on ngb-modal-window "INVOICE View Invoice Close" at bounding box center [464, 220] width 929 height 441
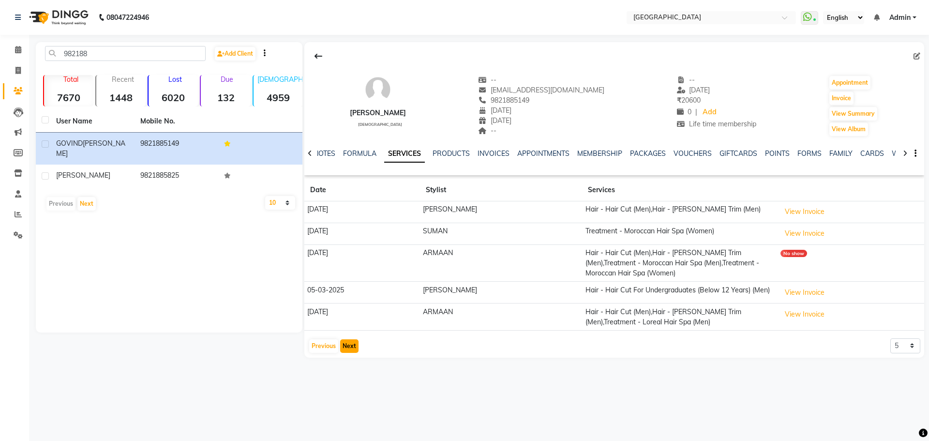
click at [349, 341] on button "Next" at bounding box center [349, 346] width 18 height 14
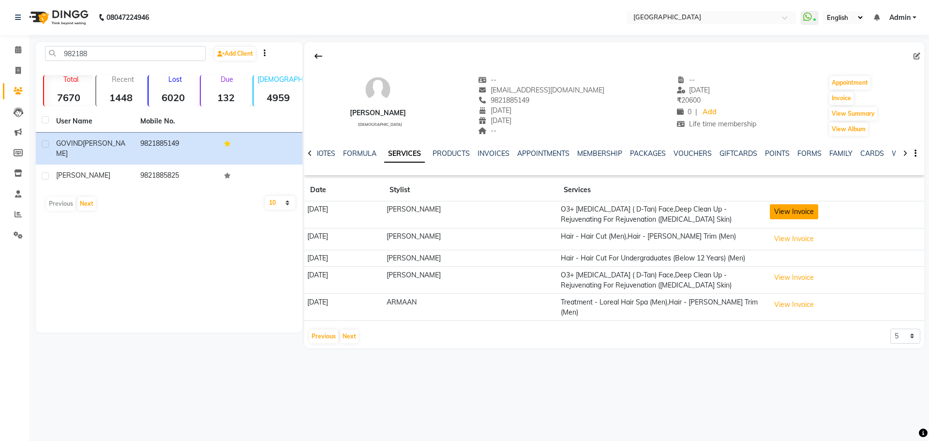
click at [814, 213] on button "View Invoice" at bounding box center [794, 211] width 48 height 15
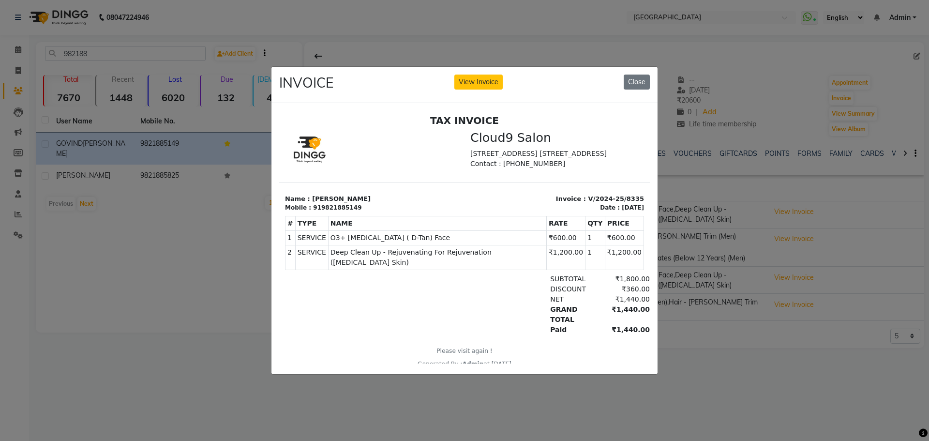
drag, startPoint x: 726, startPoint y: 397, endPoint x: 720, endPoint y: 396, distance: 5.9
click at [726, 397] on ngb-modal-window "INVOICE View Invoice Close" at bounding box center [464, 220] width 929 height 441
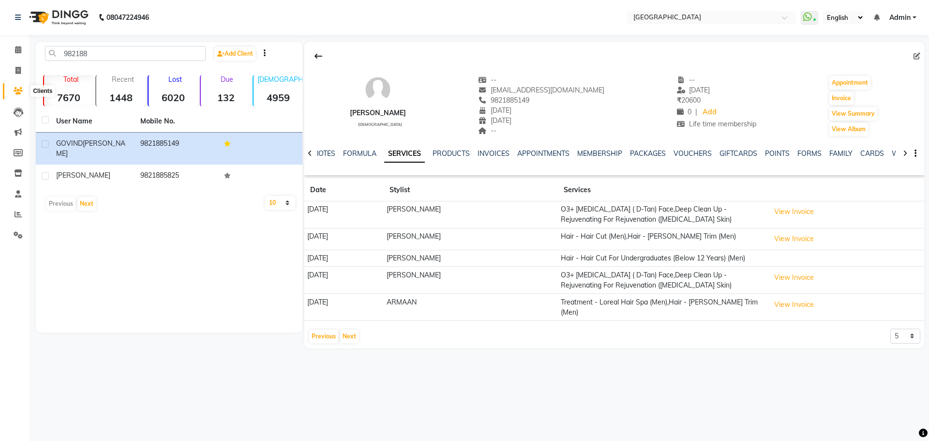
click at [16, 96] on span at bounding box center [18, 91] width 17 height 11
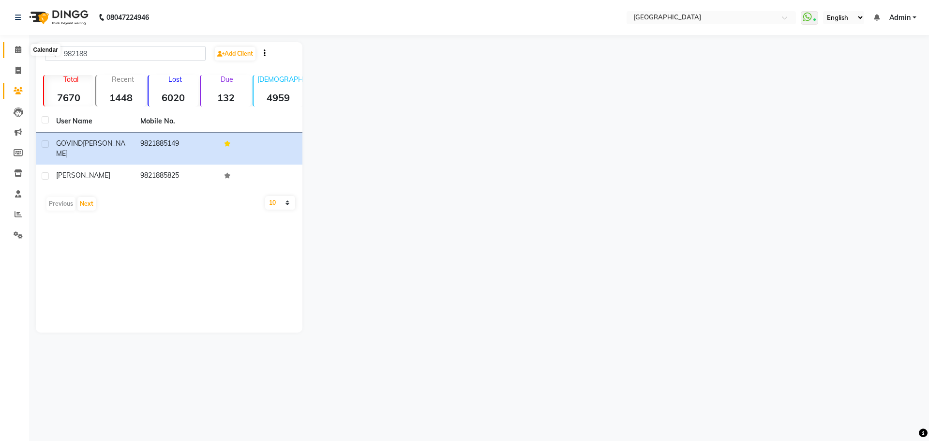
click at [19, 53] on span at bounding box center [18, 50] width 17 height 11
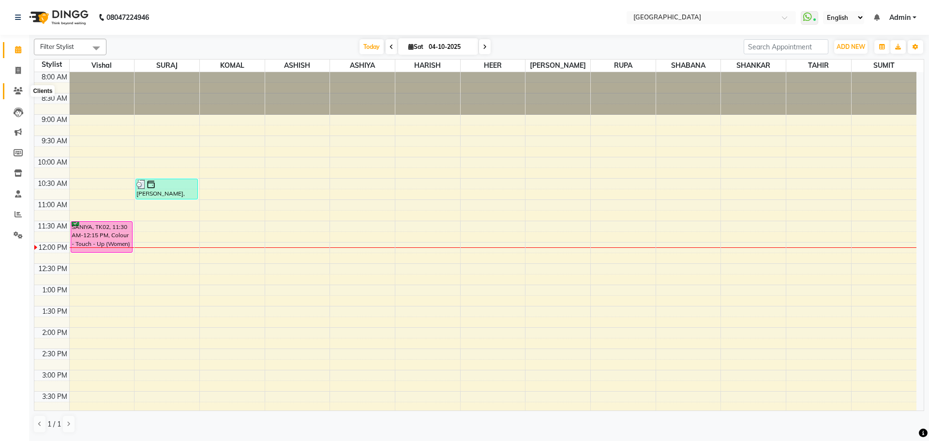
drag, startPoint x: 17, startPoint y: 92, endPoint x: 42, endPoint y: 84, distance: 25.9
click at [17, 92] on icon at bounding box center [18, 90] width 9 height 7
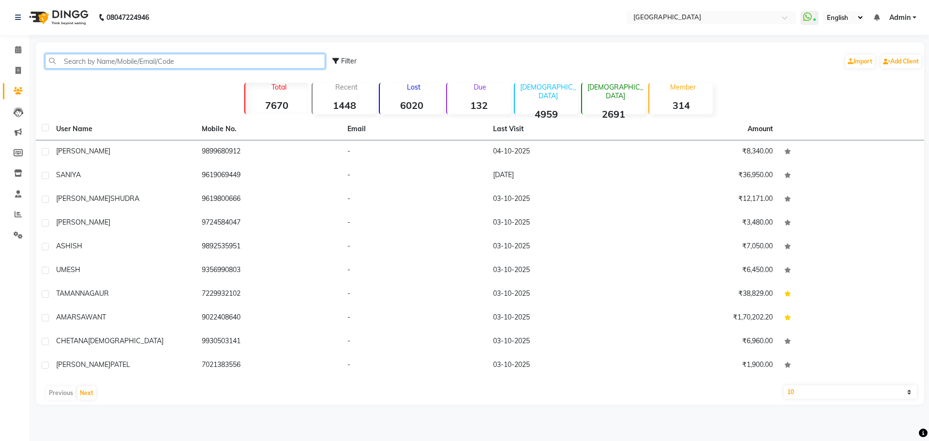
click at [155, 63] on input "text" at bounding box center [185, 61] width 280 height 15
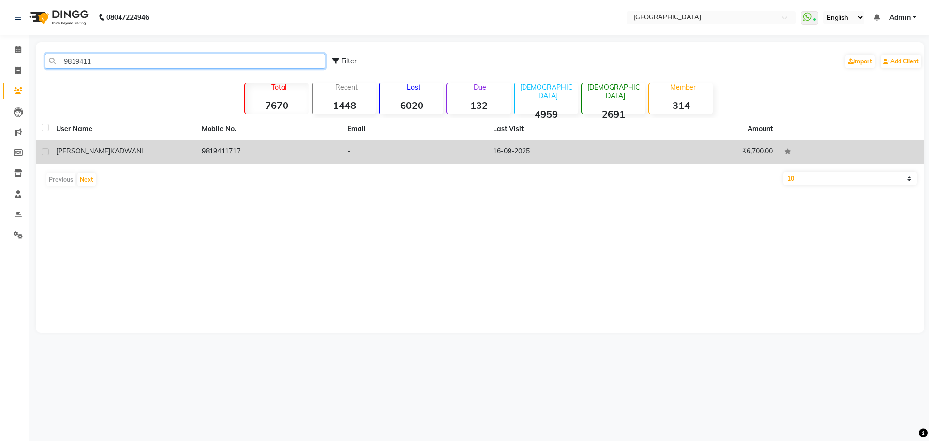
type input "9819411"
click at [121, 150] on span "KADWANI" at bounding box center [126, 151] width 33 height 9
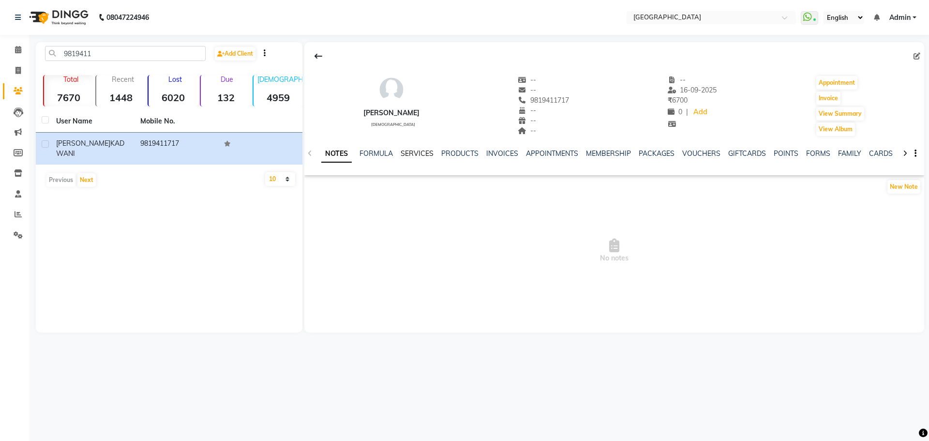
click at [414, 155] on link "SERVICES" at bounding box center [417, 153] width 33 height 9
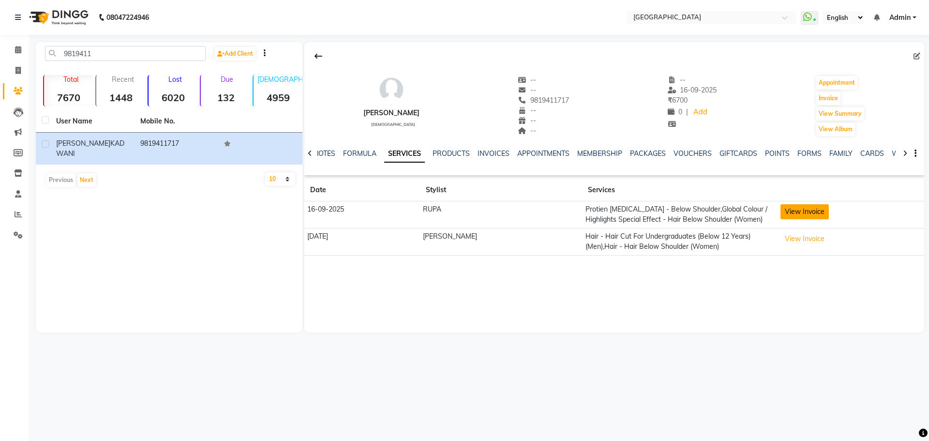
click at [795, 213] on button "View Invoice" at bounding box center [805, 211] width 48 height 15
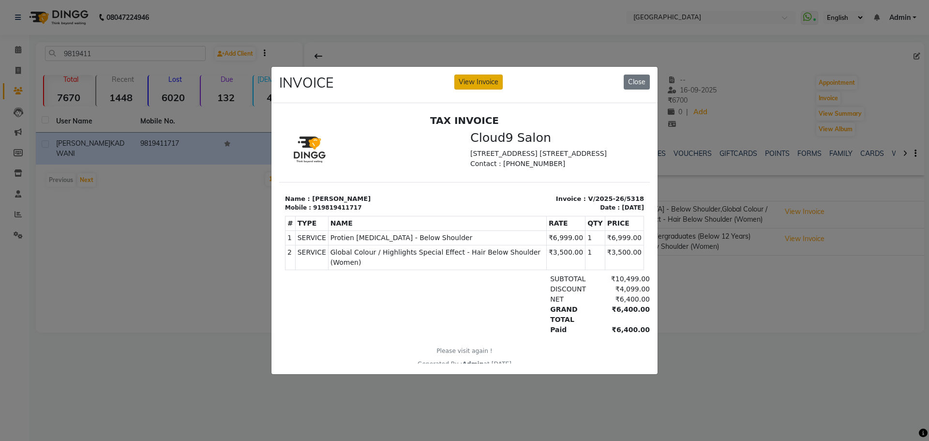
click at [486, 76] on button "View Invoice" at bounding box center [478, 82] width 48 height 15
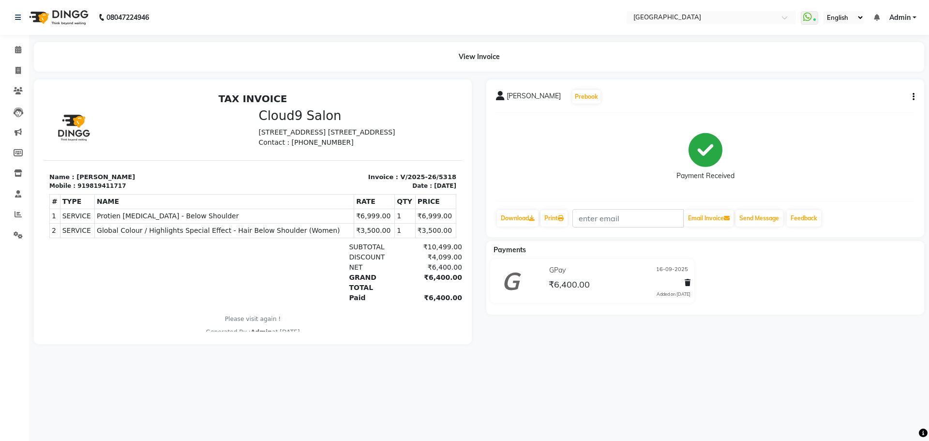
click at [913, 97] on icon "button" at bounding box center [914, 97] width 2 height 0
click at [857, 88] on div "Split Service Amount" at bounding box center [865, 85] width 66 height 12
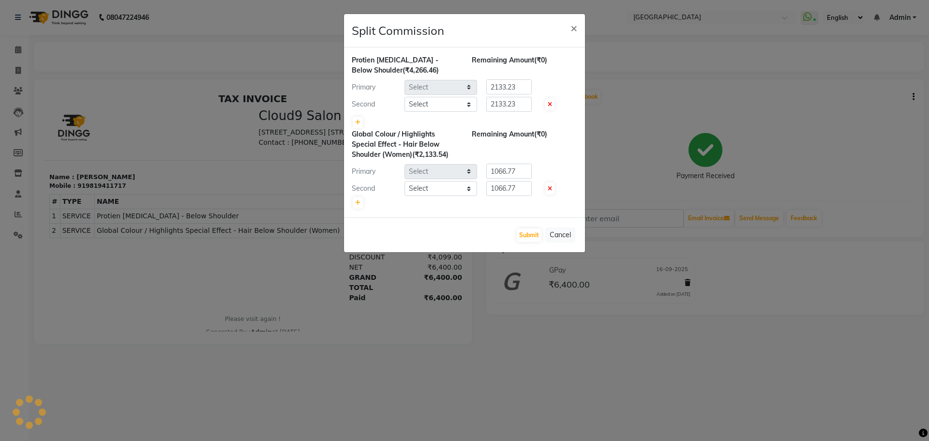
select select "75466"
select select "70101"
select select "75466"
select select "82363"
click at [570, 237] on button "Cancel" at bounding box center [560, 234] width 30 height 15
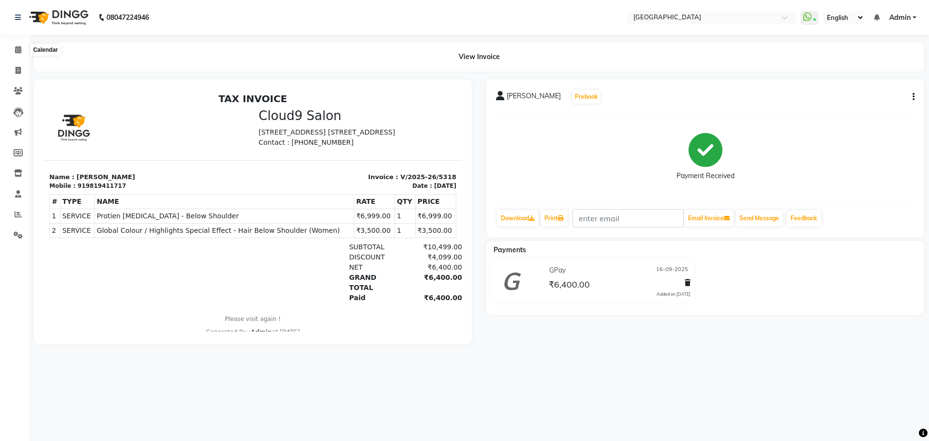
drag, startPoint x: 18, startPoint y: 51, endPoint x: 242, endPoint y: 29, distance: 224.2
click at [243, 26] on nav "08047224946 Select Location × [GEOGRAPHIC_DATA] WhatsApp Status ✕ Status: Conne…" at bounding box center [464, 17] width 929 height 35
click at [19, 52] on icon at bounding box center [18, 49] width 6 height 7
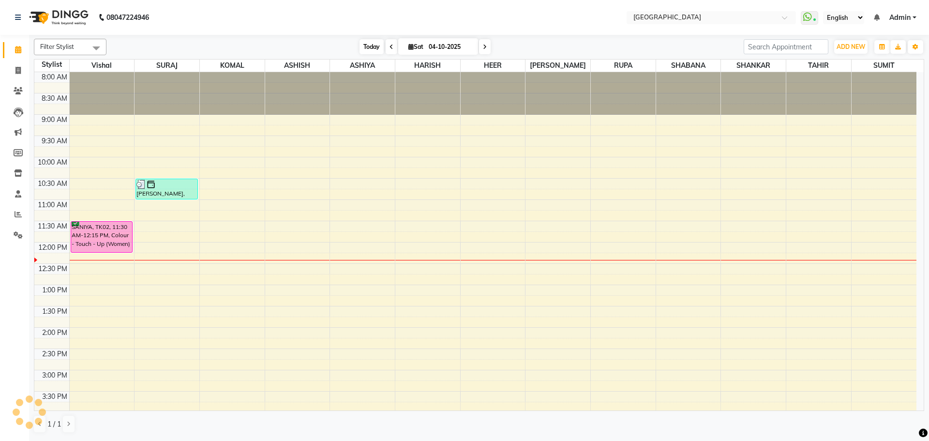
click at [371, 49] on span "Today" at bounding box center [372, 46] width 24 height 15
